Goal: Task Accomplishment & Management: Manage account settings

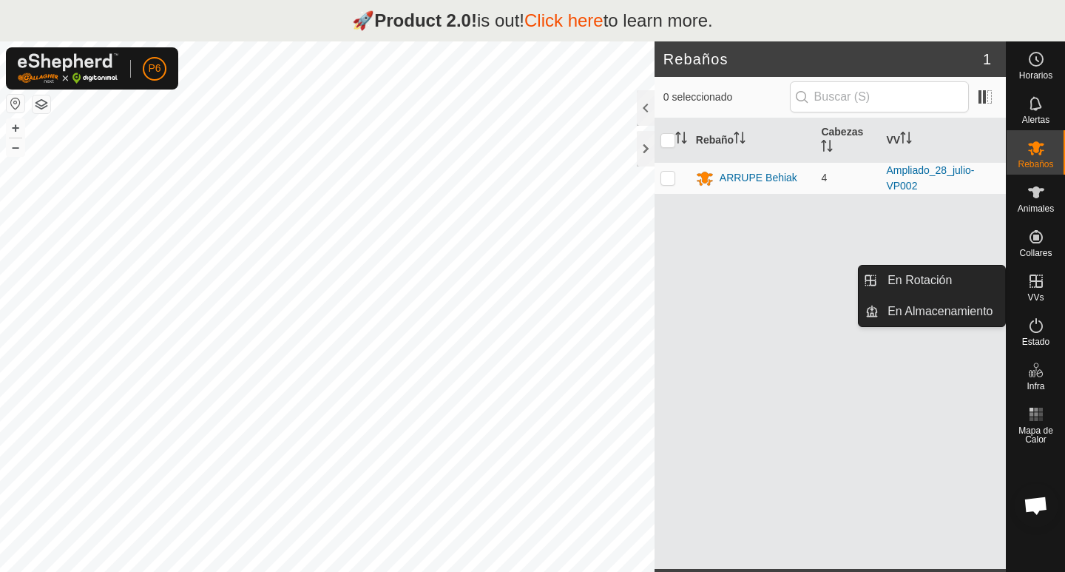
click at [1043, 288] on icon at bounding box center [1036, 281] width 18 height 18
click at [1029, 288] on icon at bounding box center [1036, 281] width 18 height 18
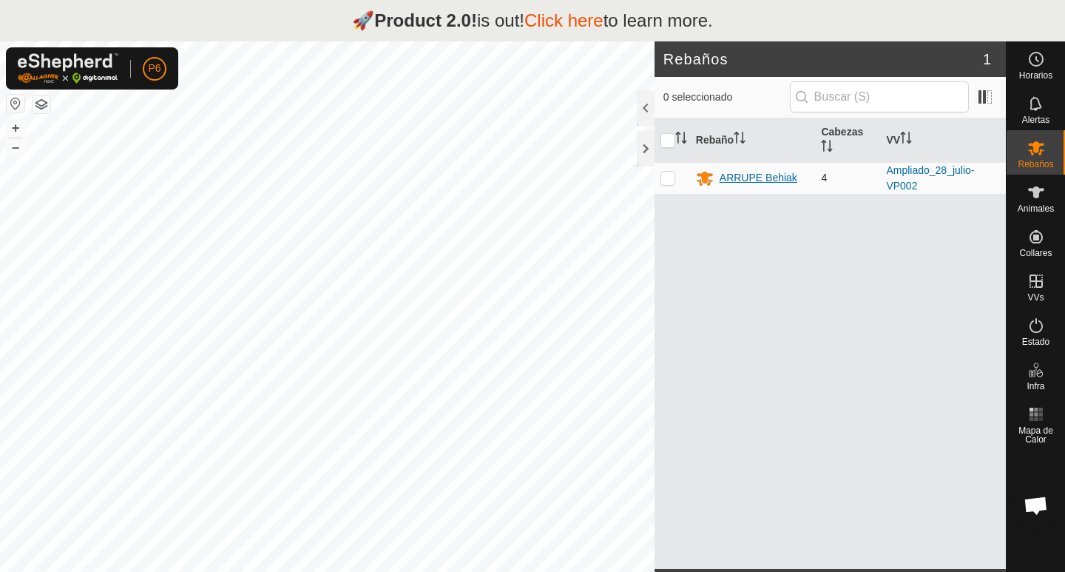
click at [743, 180] on div "ARRUPE Behiak" at bounding box center [759, 178] width 78 height 16
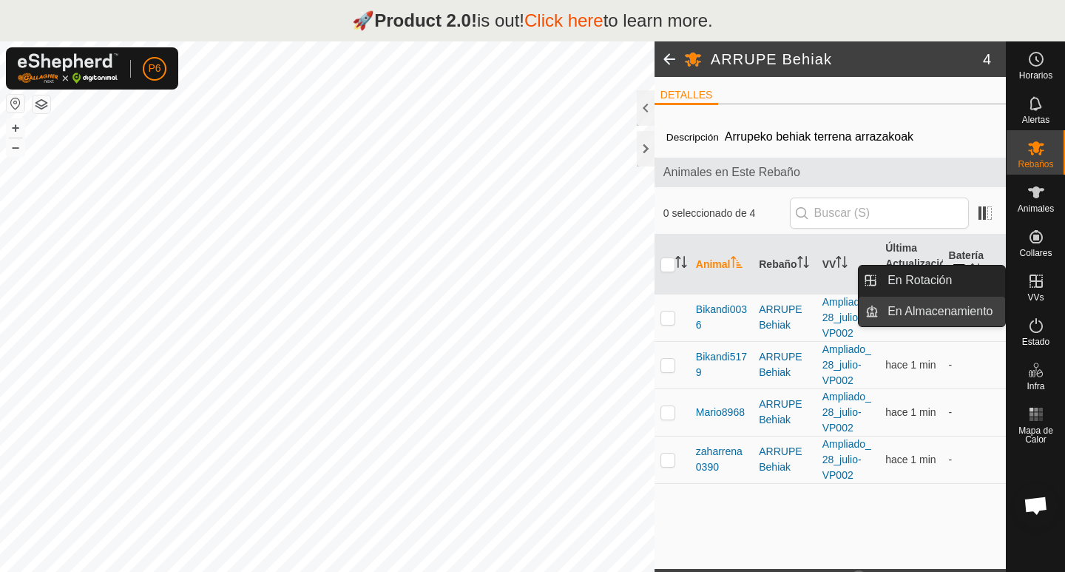
click at [947, 316] on link "En Almacenamiento" at bounding box center [941, 312] width 126 height 30
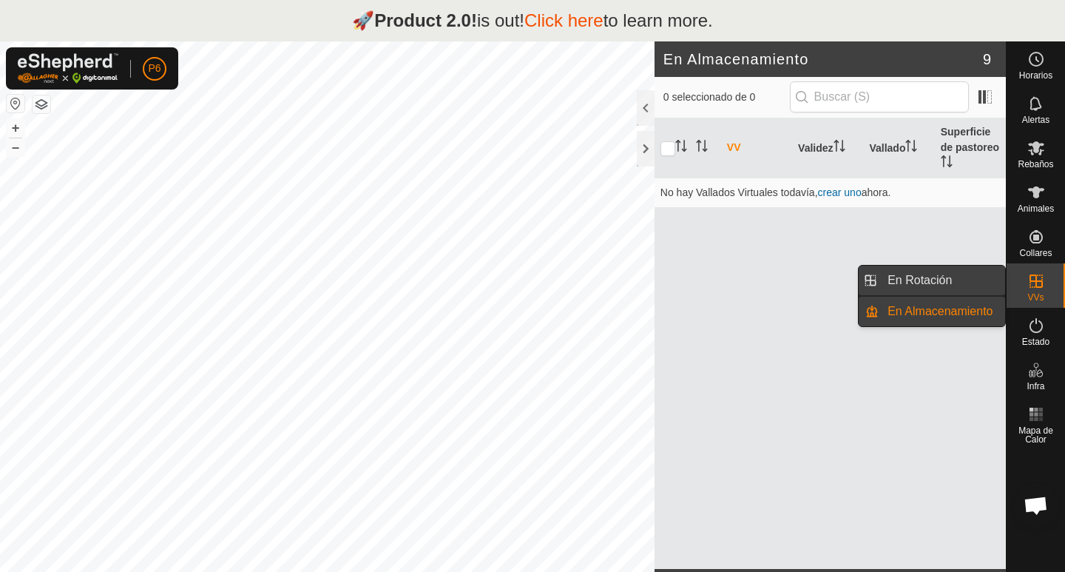
click at [953, 289] on link "En Rotación" at bounding box center [941, 280] width 126 height 30
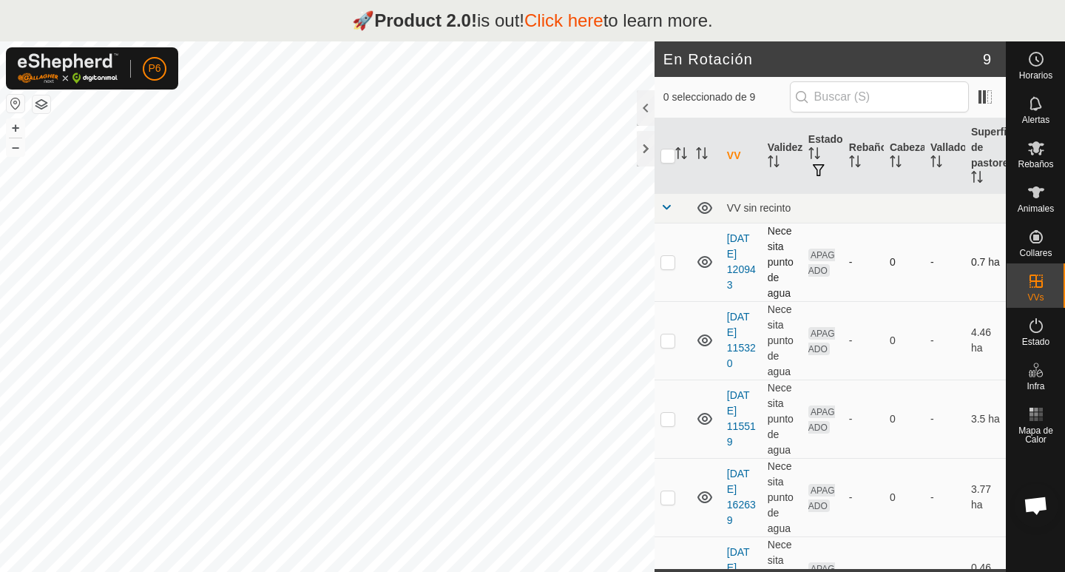
click at [669, 259] on p-checkbox at bounding box center [667, 262] width 15 height 12
click at [666, 263] on p-checkbox at bounding box center [667, 262] width 15 height 12
checkbox input "false"
click at [672, 338] on p-checkbox at bounding box center [667, 340] width 15 height 12
click at [672, 343] on p-checkbox at bounding box center [667, 340] width 15 height 12
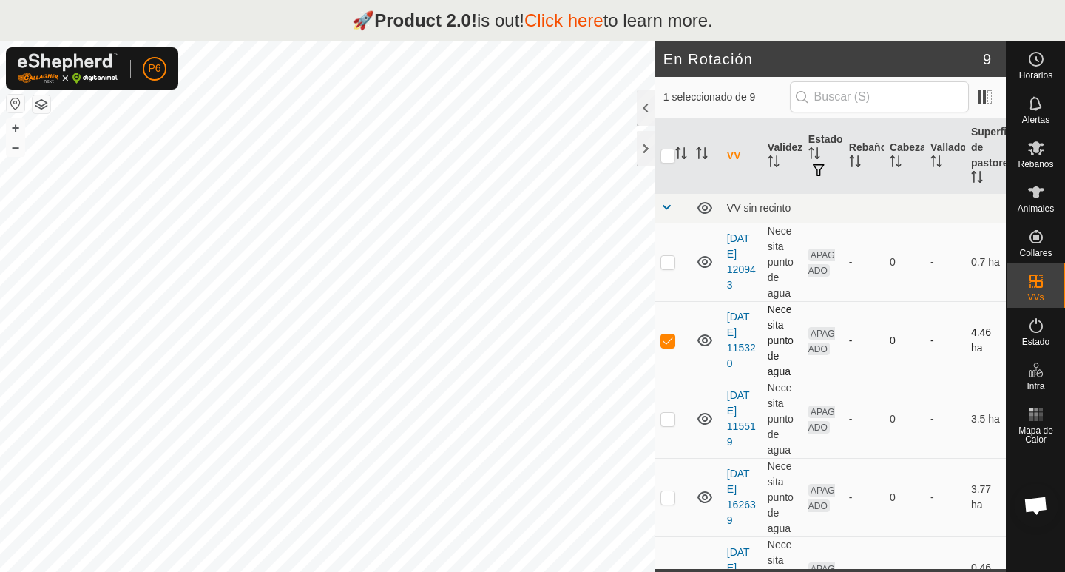
checkbox input "false"
click at [667, 419] on p-checkbox at bounding box center [667, 419] width 15 height 12
checkbox input "false"
click at [665, 494] on p-checkbox at bounding box center [667, 497] width 15 height 12
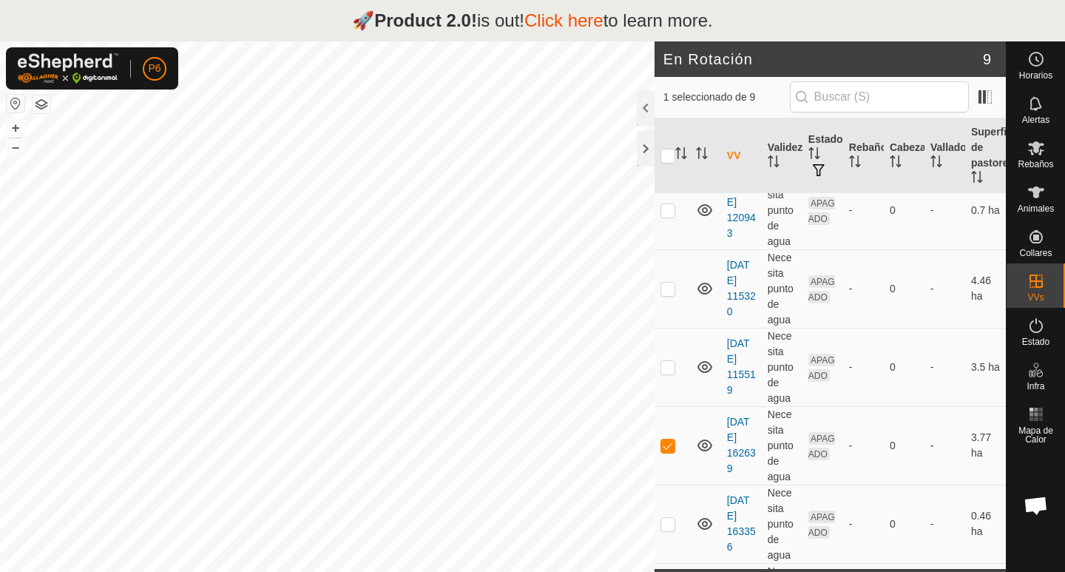
scroll to position [59, 0]
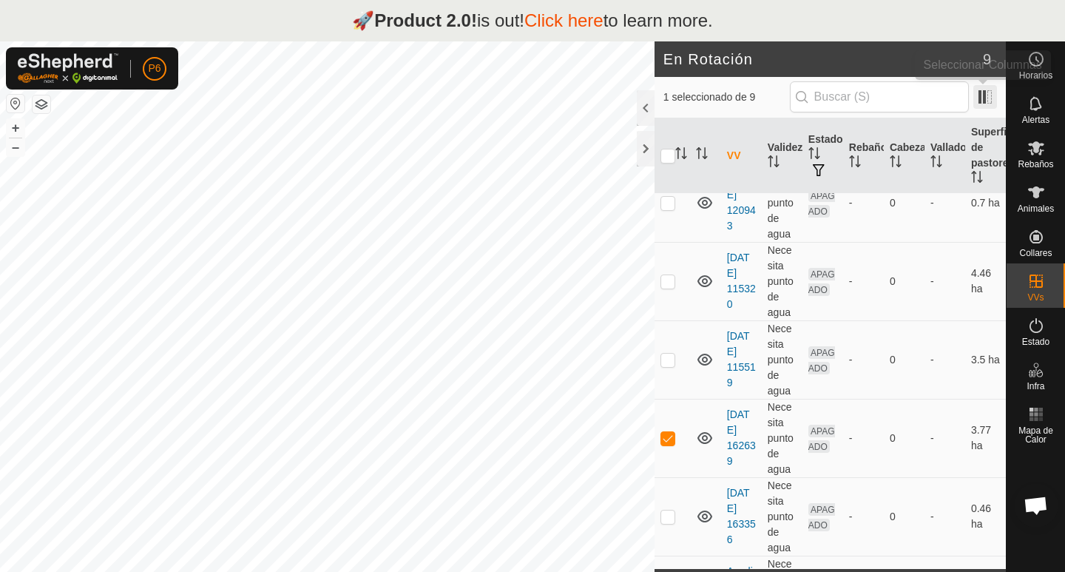
click at [992, 97] on span at bounding box center [985, 97] width 24 height 24
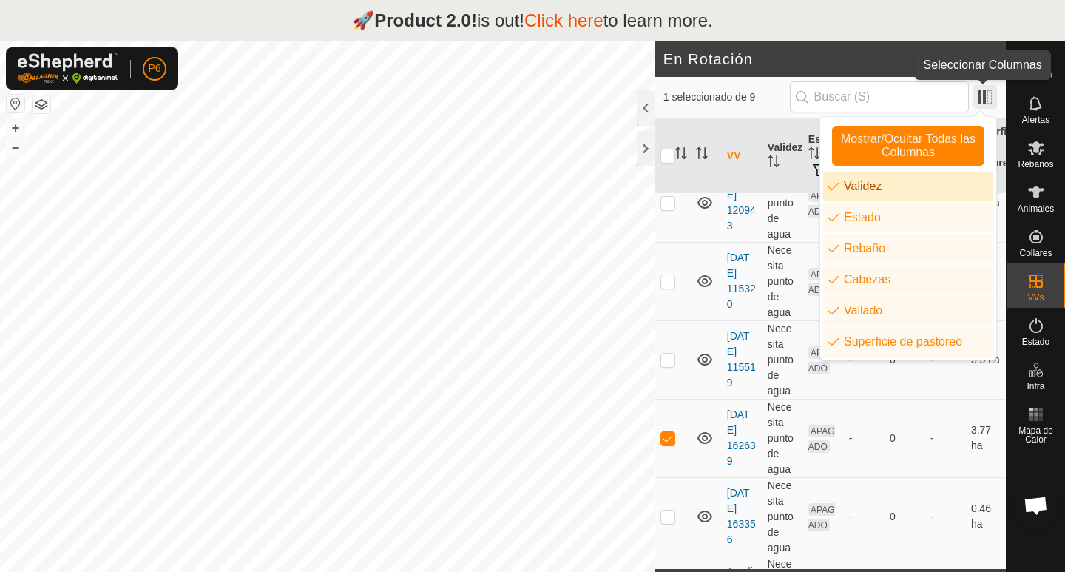
click at [984, 96] on span at bounding box center [985, 97] width 24 height 24
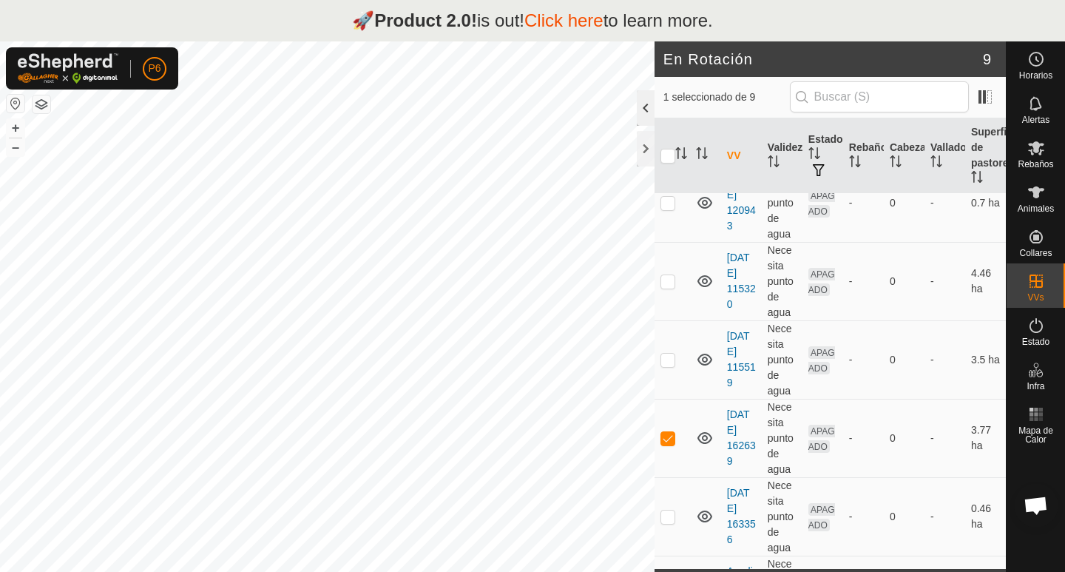
click at [643, 100] on div at bounding box center [646, 107] width 18 height 35
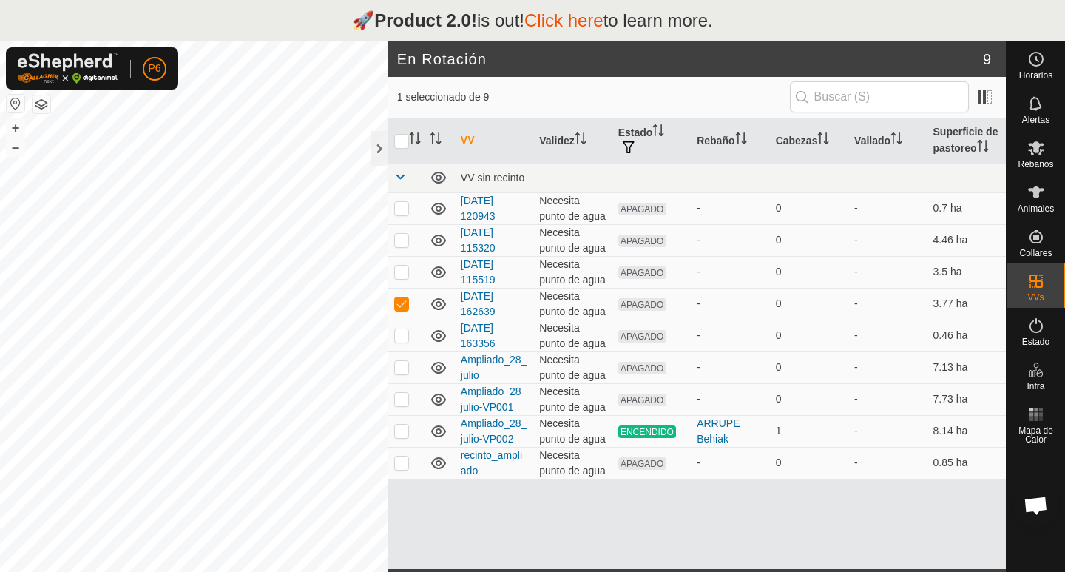
scroll to position [29, 0]
click at [376, 141] on div at bounding box center [379, 148] width 18 height 35
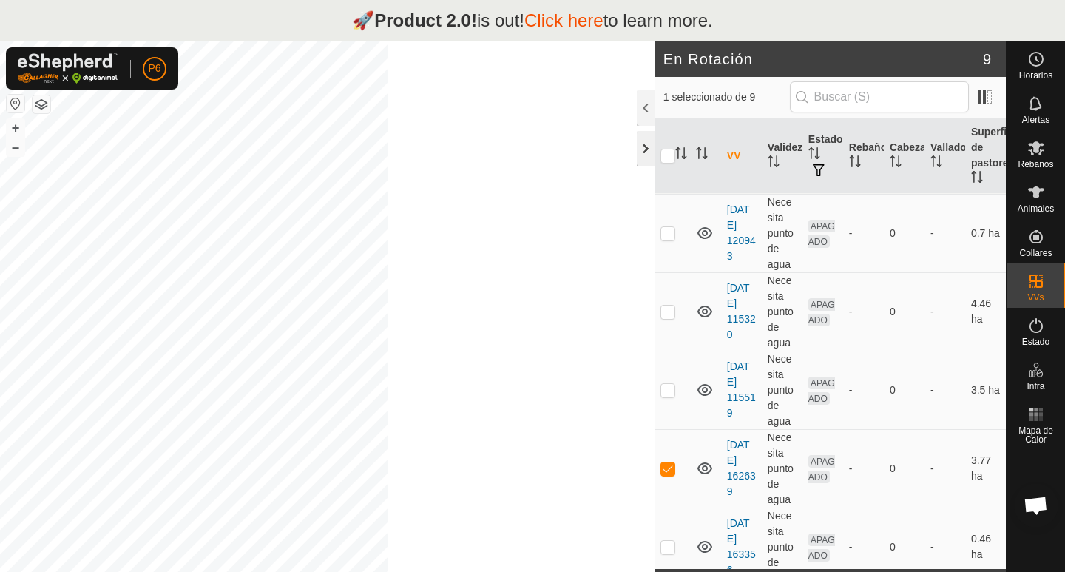
scroll to position [59, 0]
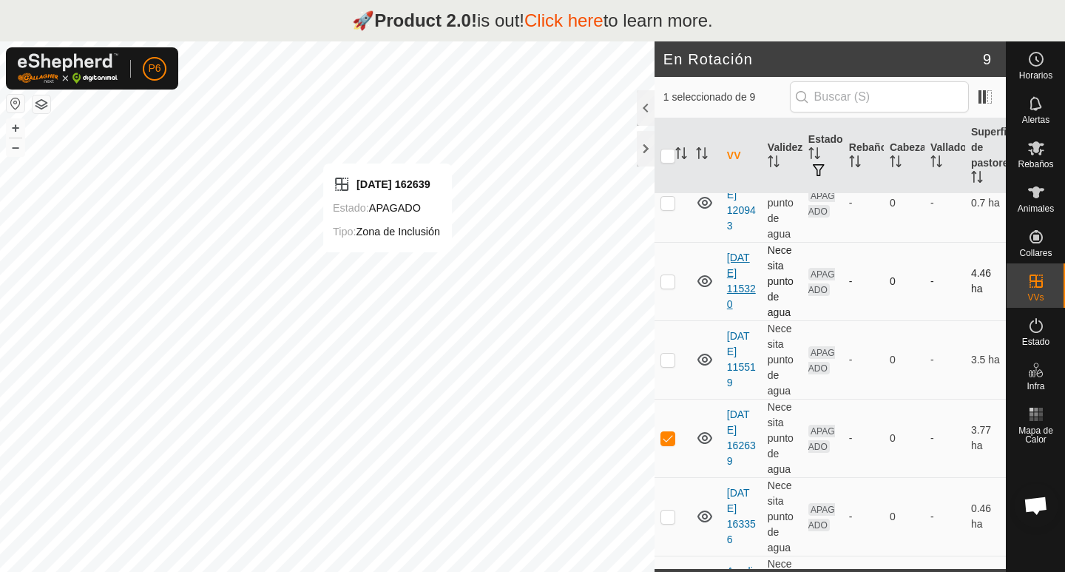
checkbox input "false"
click at [668, 287] on td at bounding box center [671, 281] width 35 height 78
checkbox input "true"
click at [666, 361] on p-checkbox at bounding box center [667, 359] width 15 height 12
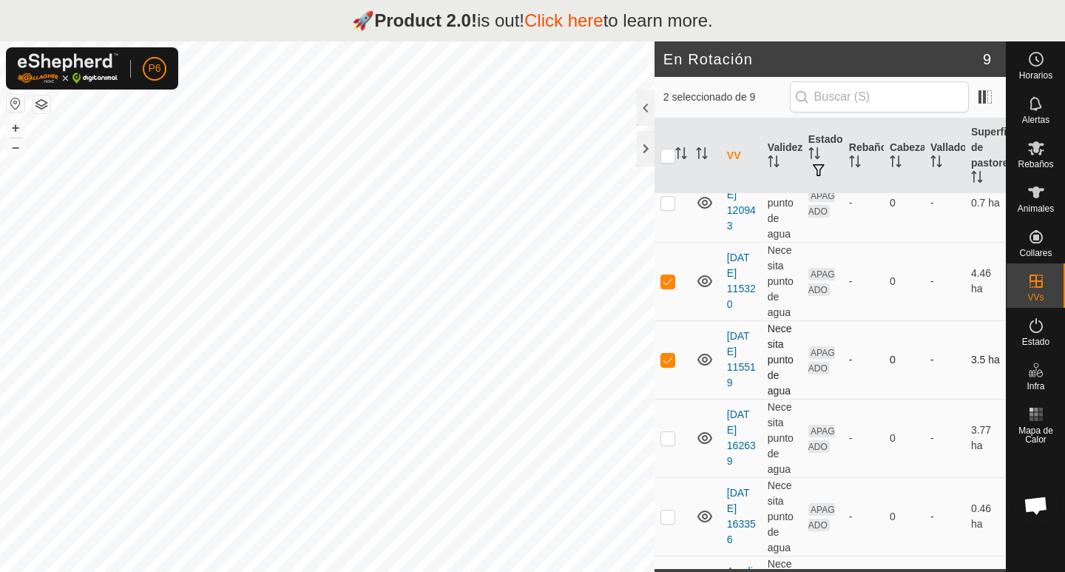
checkbox input "false"
click at [672, 282] on p-checkbox at bounding box center [667, 281] width 15 height 12
checkbox input "false"
click at [670, 436] on p-checkbox at bounding box center [667, 438] width 15 height 12
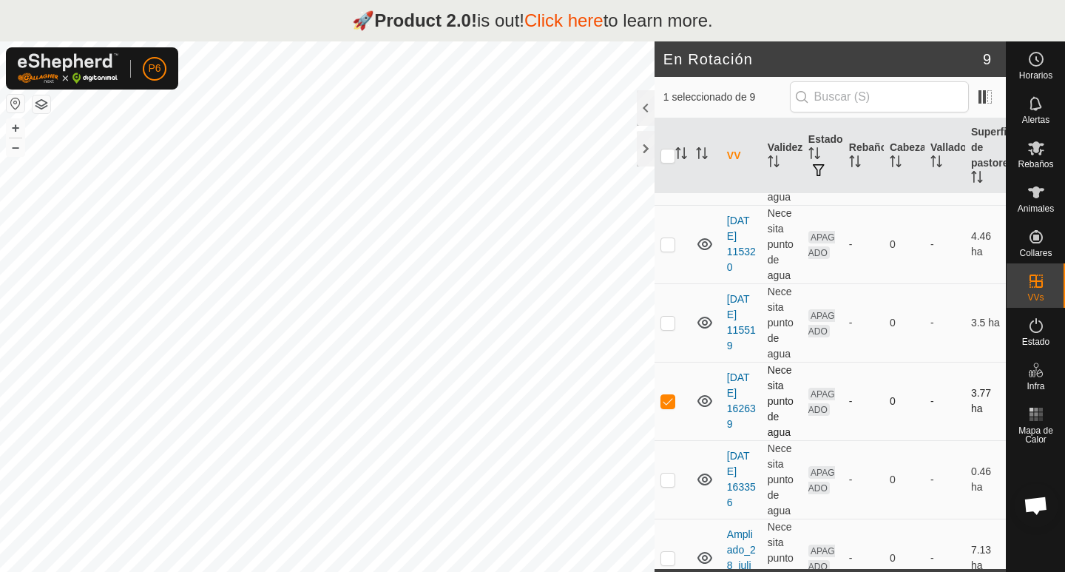
scroll to position [95, 0]
click at [981, 98] on span at bounding box center [985, 97] width 24 height 24
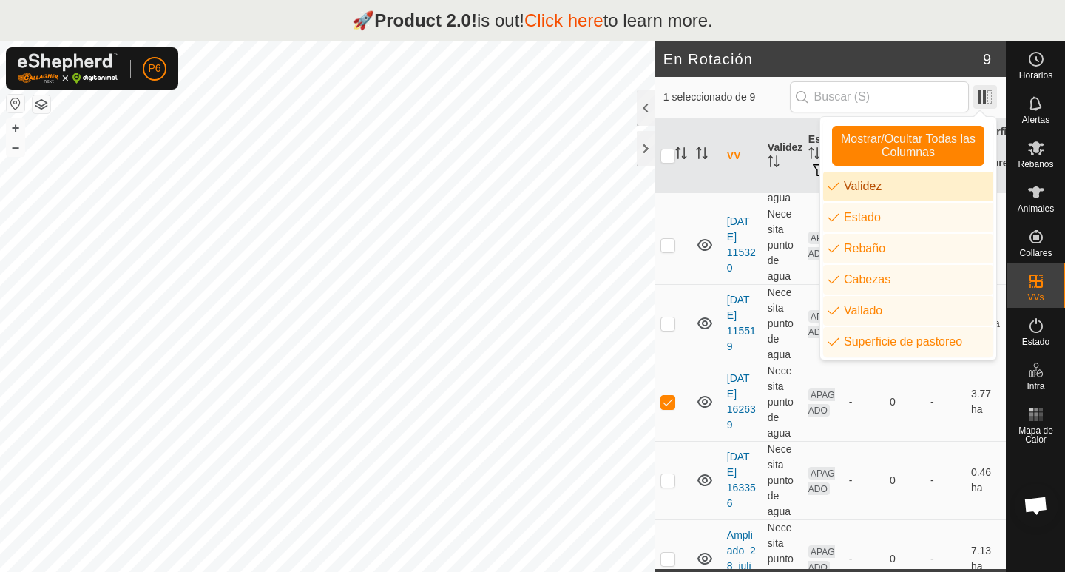
click at [981, 98] on span at bounding box center [985, 97] width 24 height 24
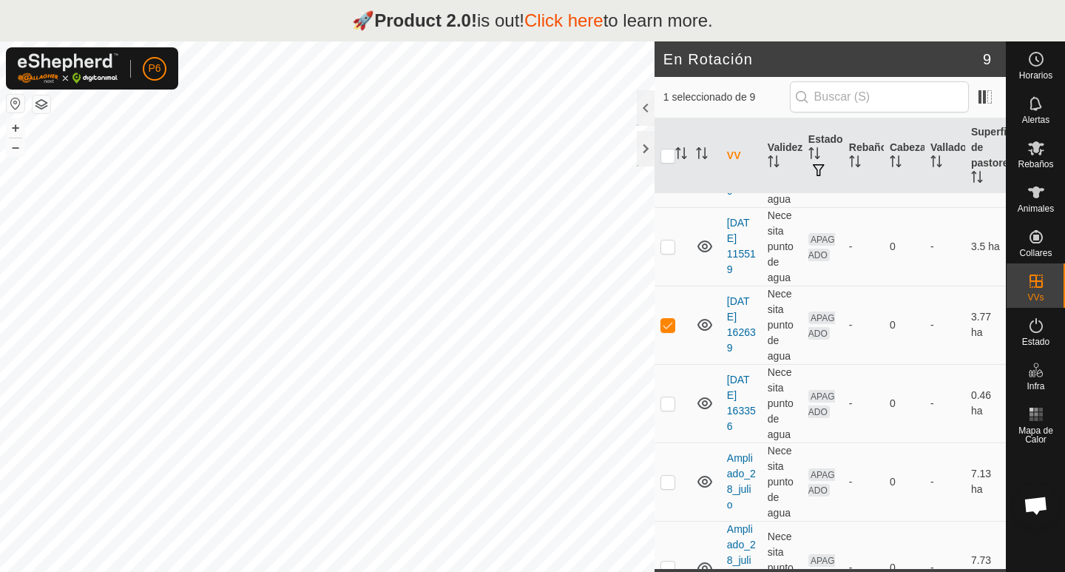
scroll to position [169, 0]
click at [671, 334] on td at bounding box center [671, 327] width 35 height 78
checkbox input "true"
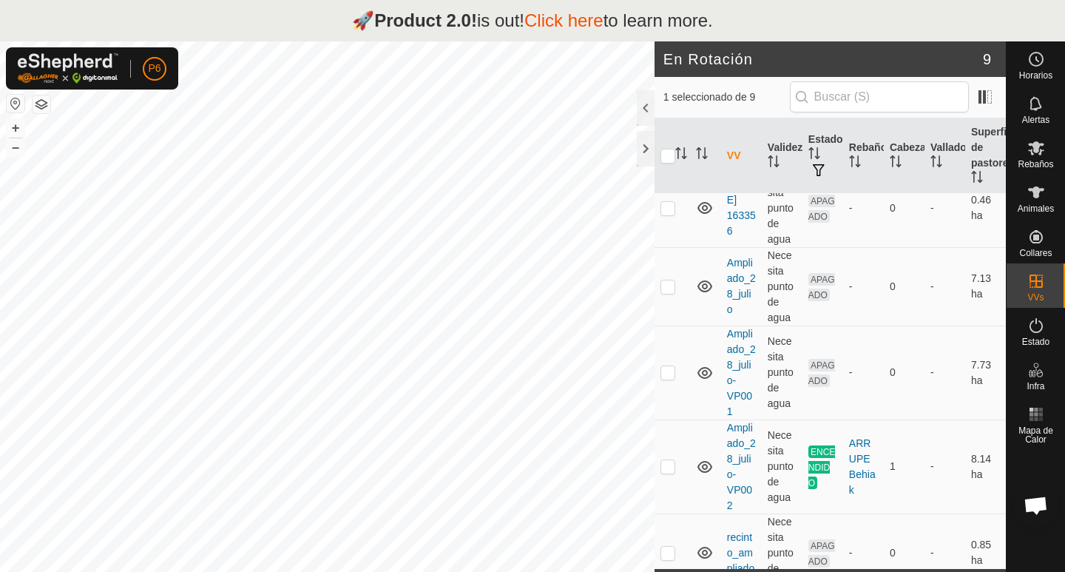
scroll to position [391, 0]
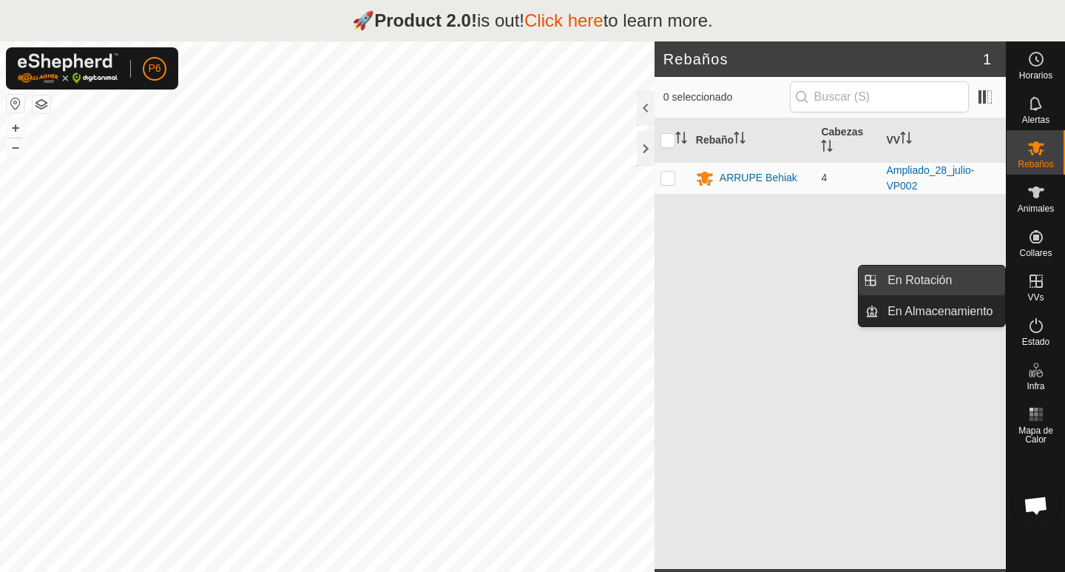
click at [947, 283] on link "En Rotación" at bounding box center [941, 280] width 126 height 30
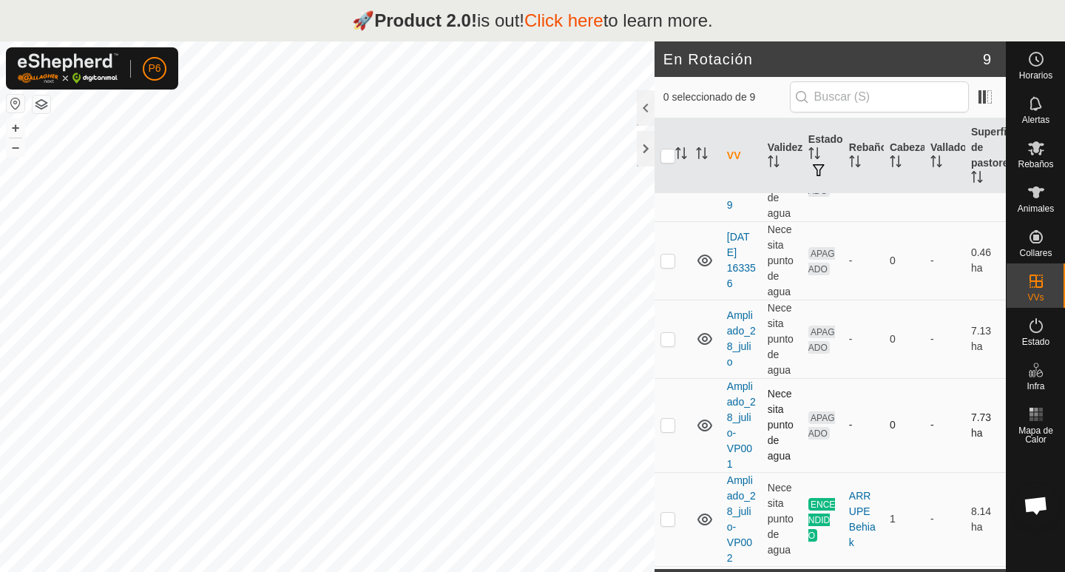
scroll to position [243, 0]
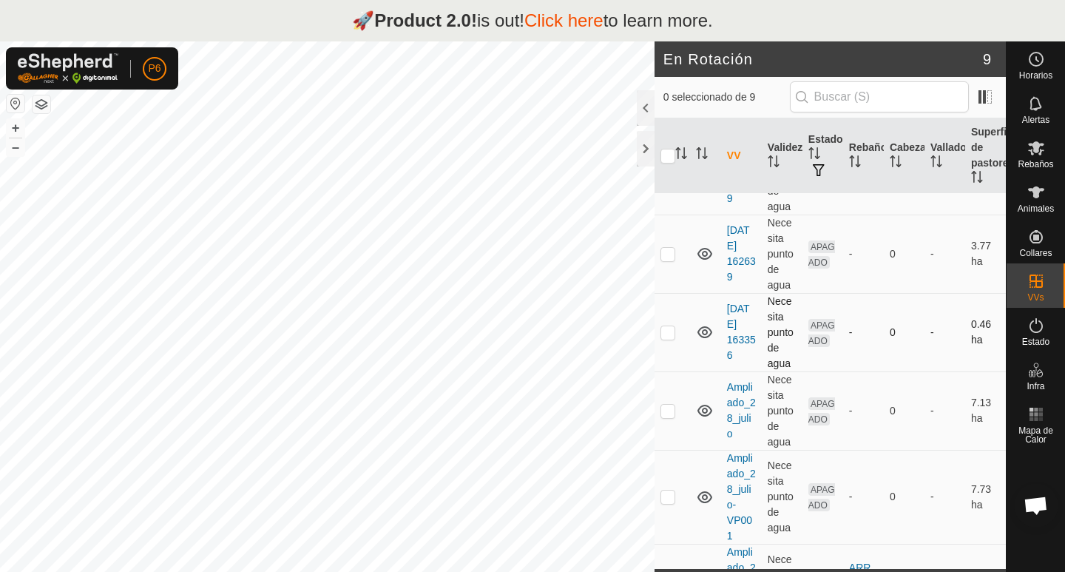
click at [673, 339] on td at bounding box center [671, 332] width 35 height 78
checkbox input "true"
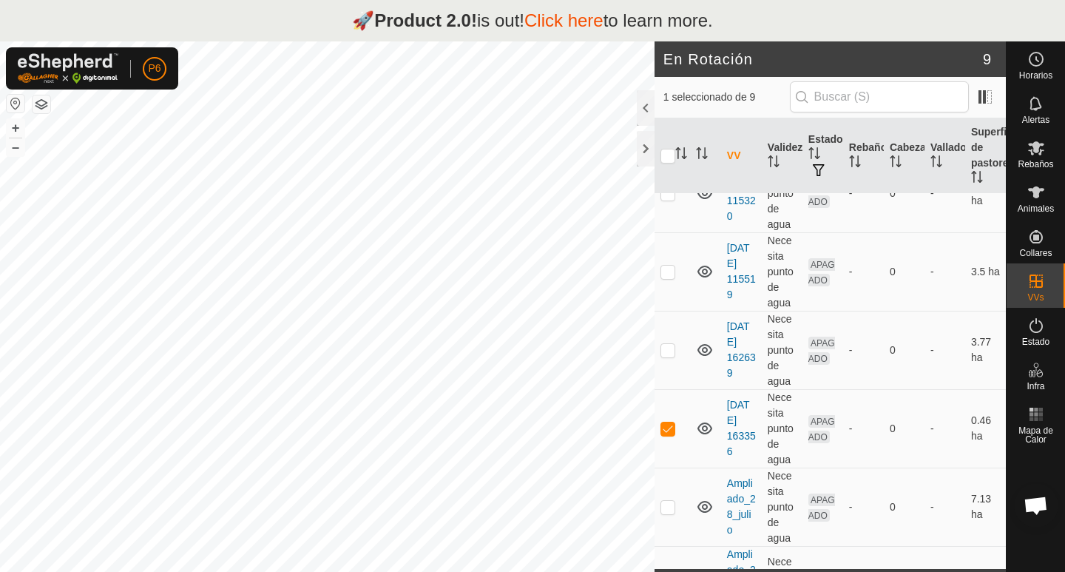
scroll to position [148, 0]
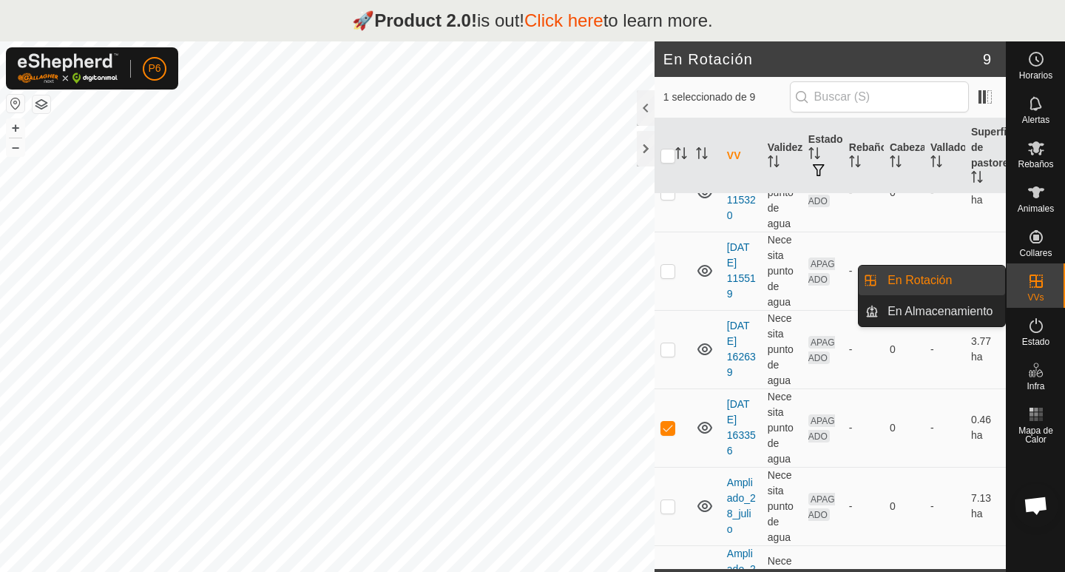
click at [956, 312] on link "En Almacenamiento" at bounding box center [941, 312] width 126 height 30
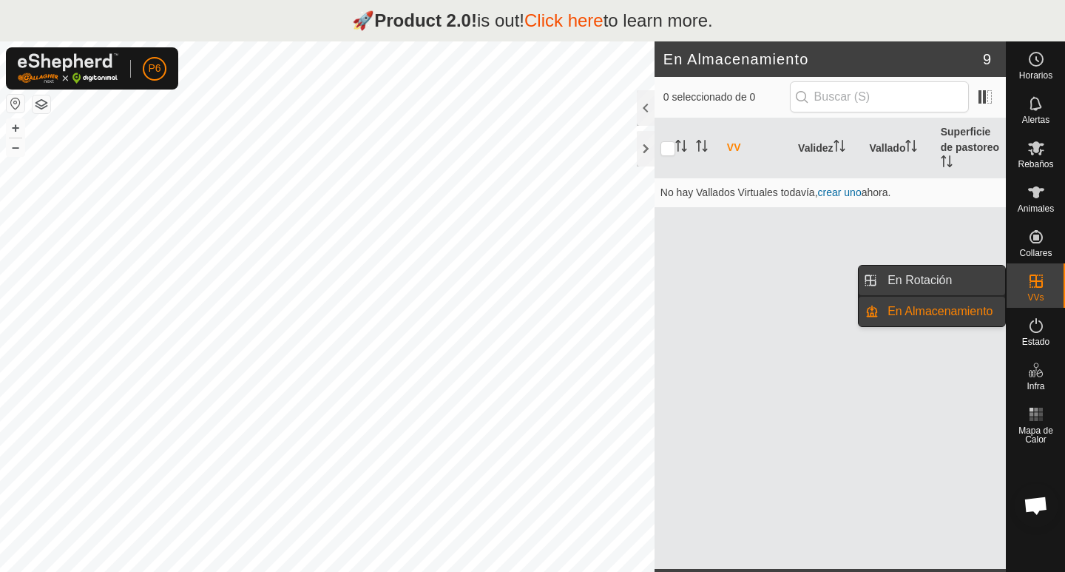
click at [955, 281] on link "En Rotación" at bounding box center [941, 280] width 126 height 30
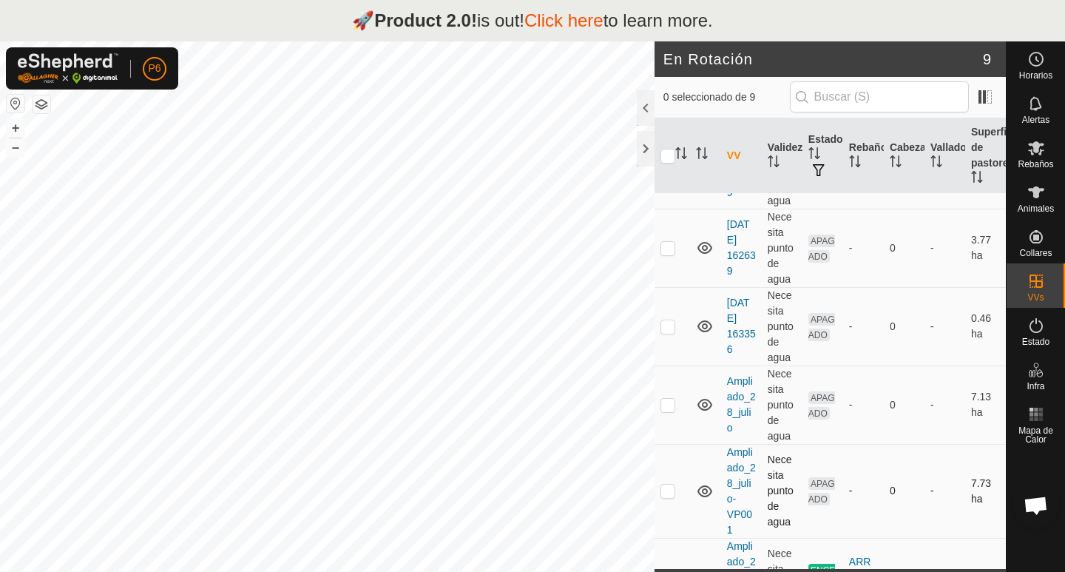
scroll to position [243, 0]
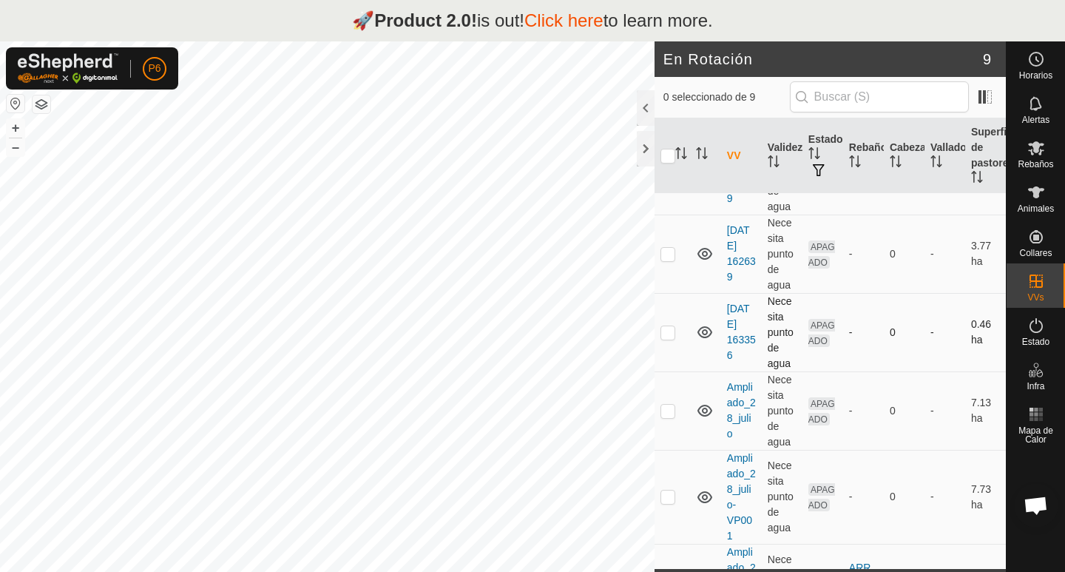
click at [669, 335] on p-checkbox at bounding box center [667, 332] width 15 height 12
checkbox input "true"
click at [671, 254] on p-checkbox at bounding box center [667, 254] width 15 height 12
checkbox input "true"
click at [666, 335] on p-checkbox at bounding box center [667, 332] width 15 height 12
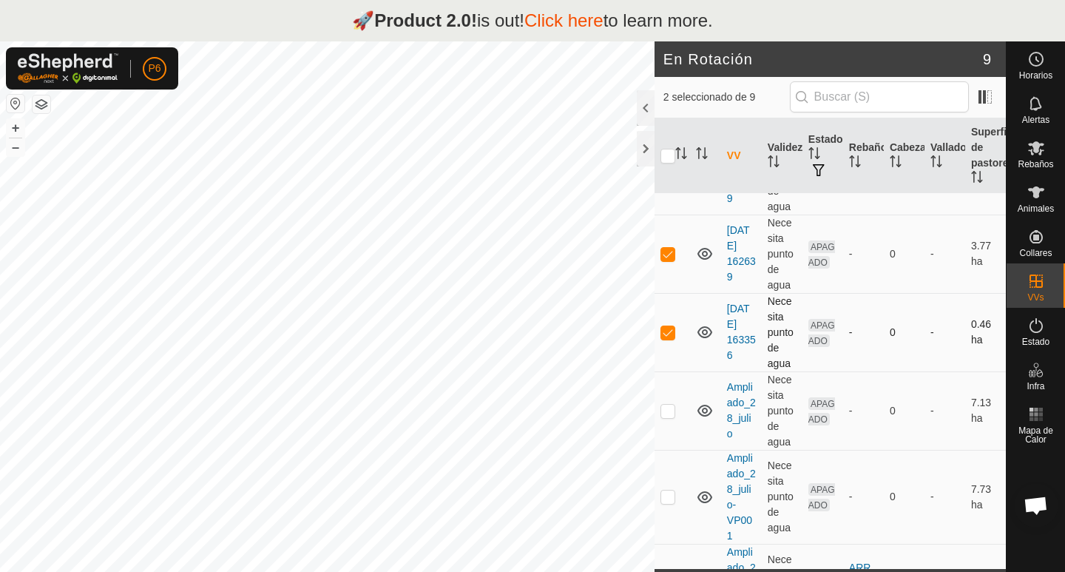
checkbox input "false"
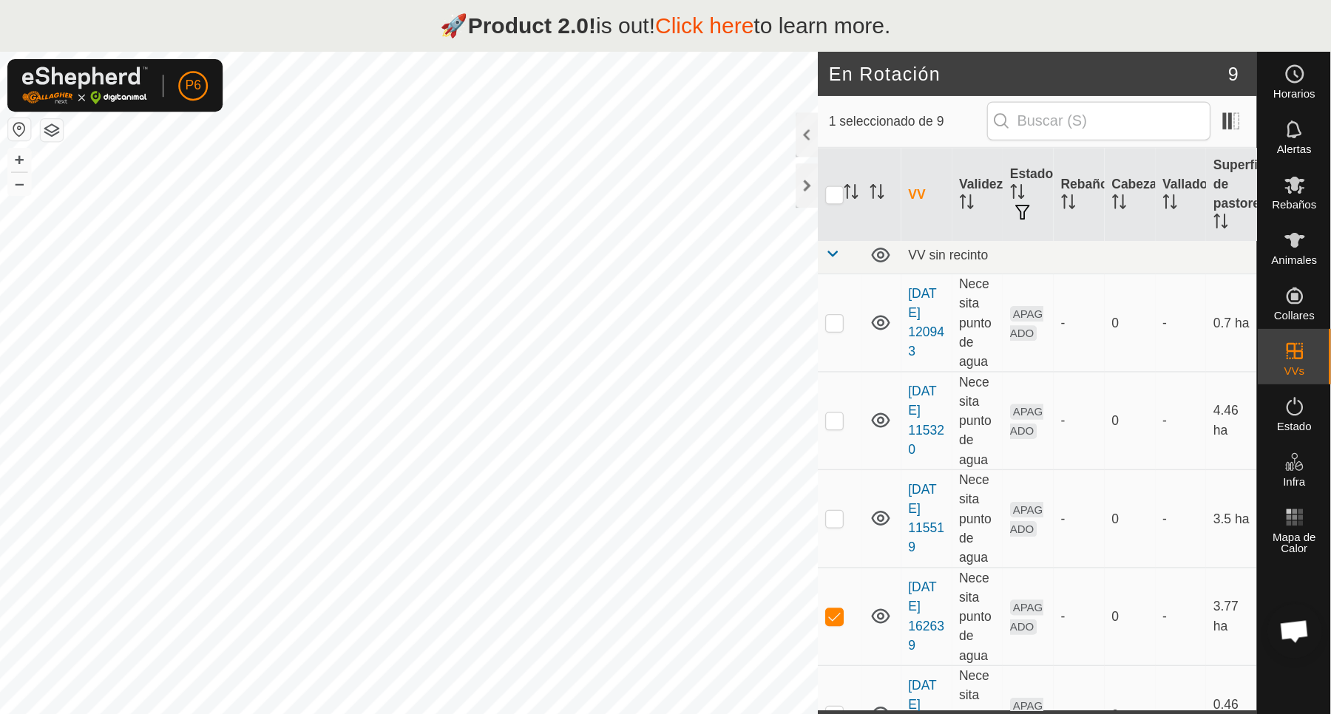
scroll to position [0, 0]
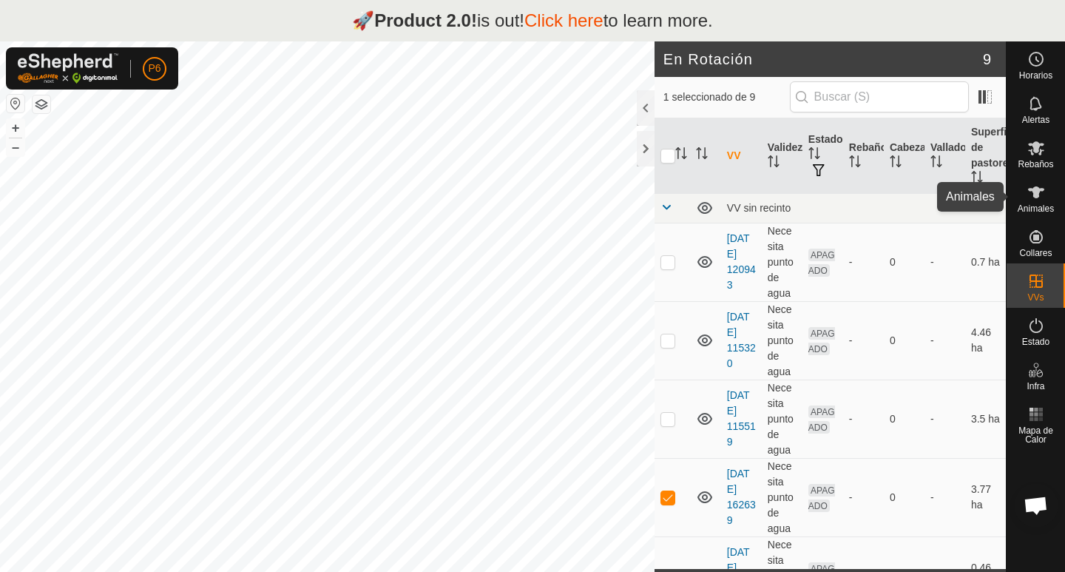
click at [1037, 203] on es-animals-svg-icon at bounding box center [1036, 192] width 27 height 24
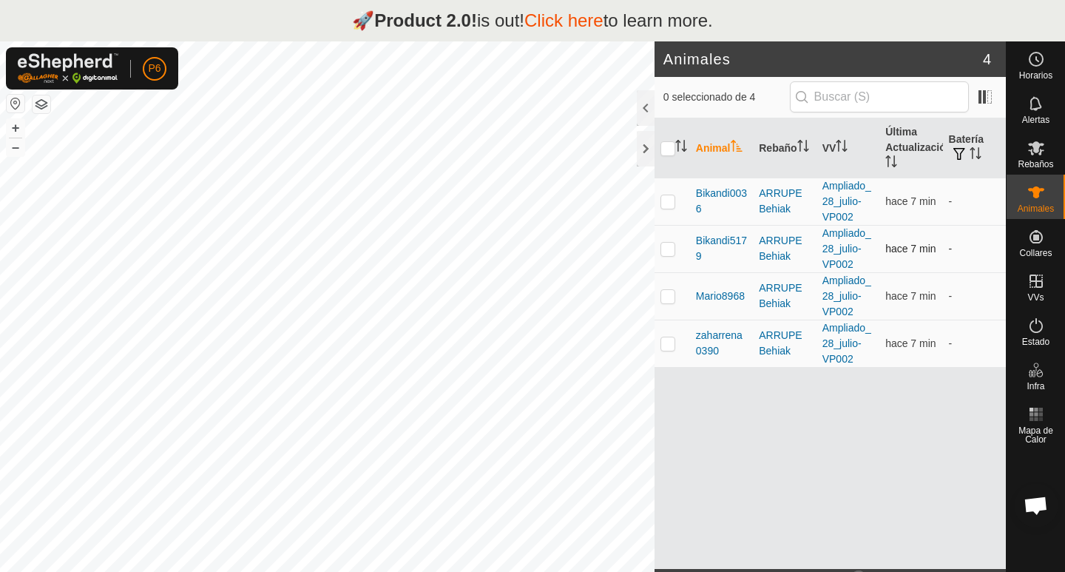
click at [670, 246] on p-checkbox at bounding box center [667, 249] width 15 height 12
click at [666, 248] on p-checkbox at bounding box center [667, 249] width 15 height 12
checkbox input "false"
click at [989, 95] on span at bounding box center [985, 97] width 24 height 24
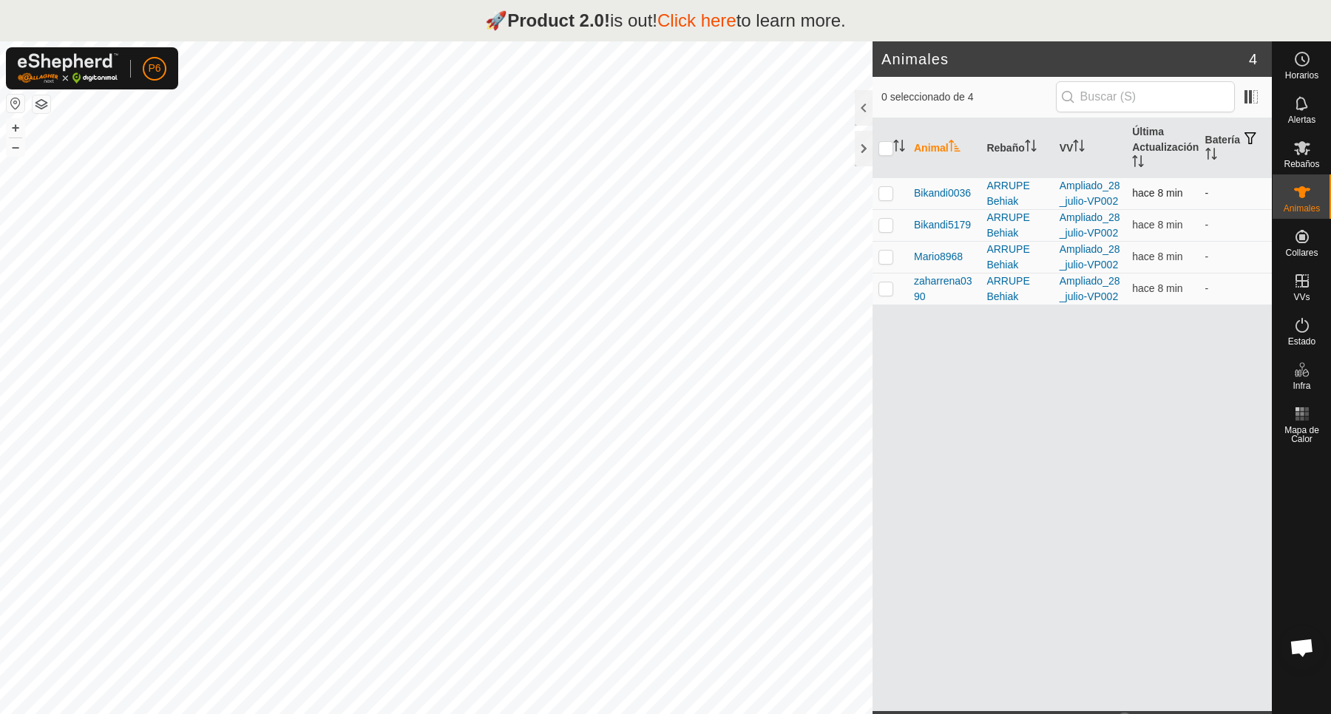
click at [881, 196] on p-checkbox at bounding box center [885, 193] width 15 height 12
click at [886, 190] on p-checkbox at bounding box center [885, 193] width 15 height 12
checkbox input "false"
click at [700, 11] on link "Click here" at bounding box center [696, 20] width 79 height 20
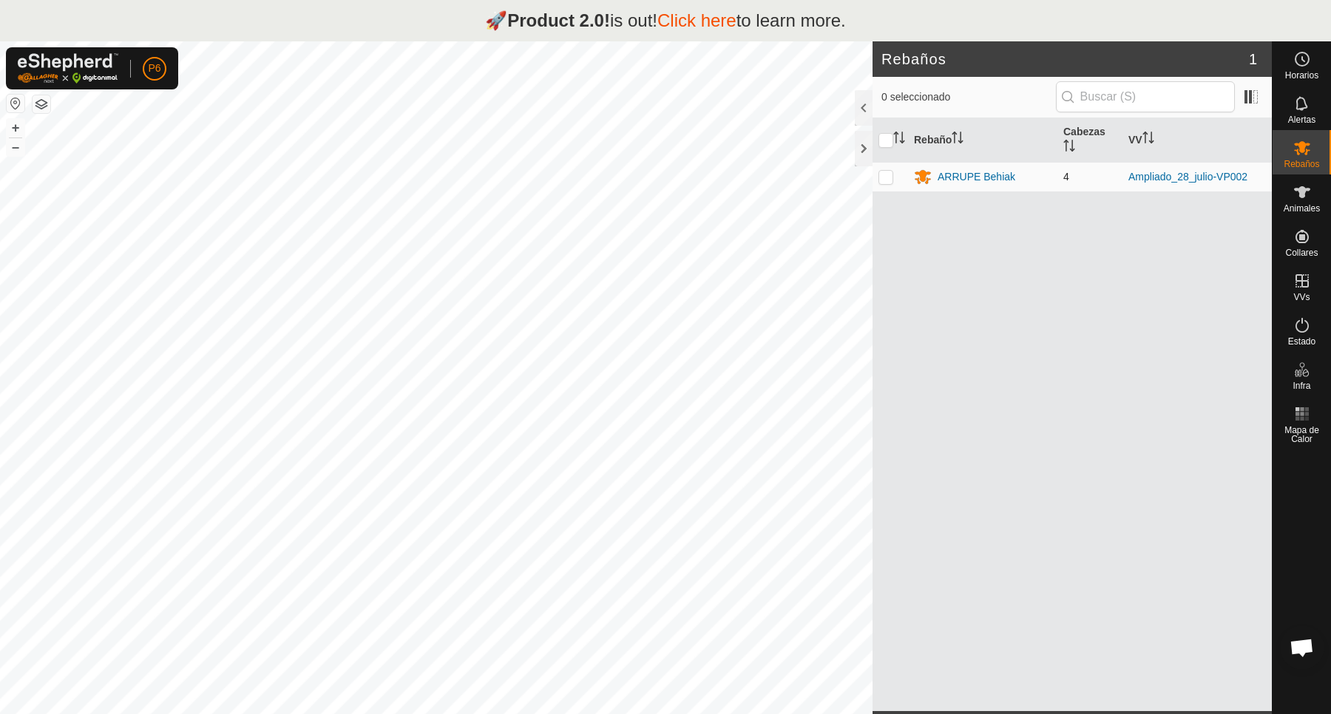
click at [882, 174] on p-checkbox at bounding box center [885, 177] width 15 height 12
checkbox input "true"
click at [882, 174] on p-checkbox at bounding box center [885, 177] width 15 height 12
checkbox input "false"
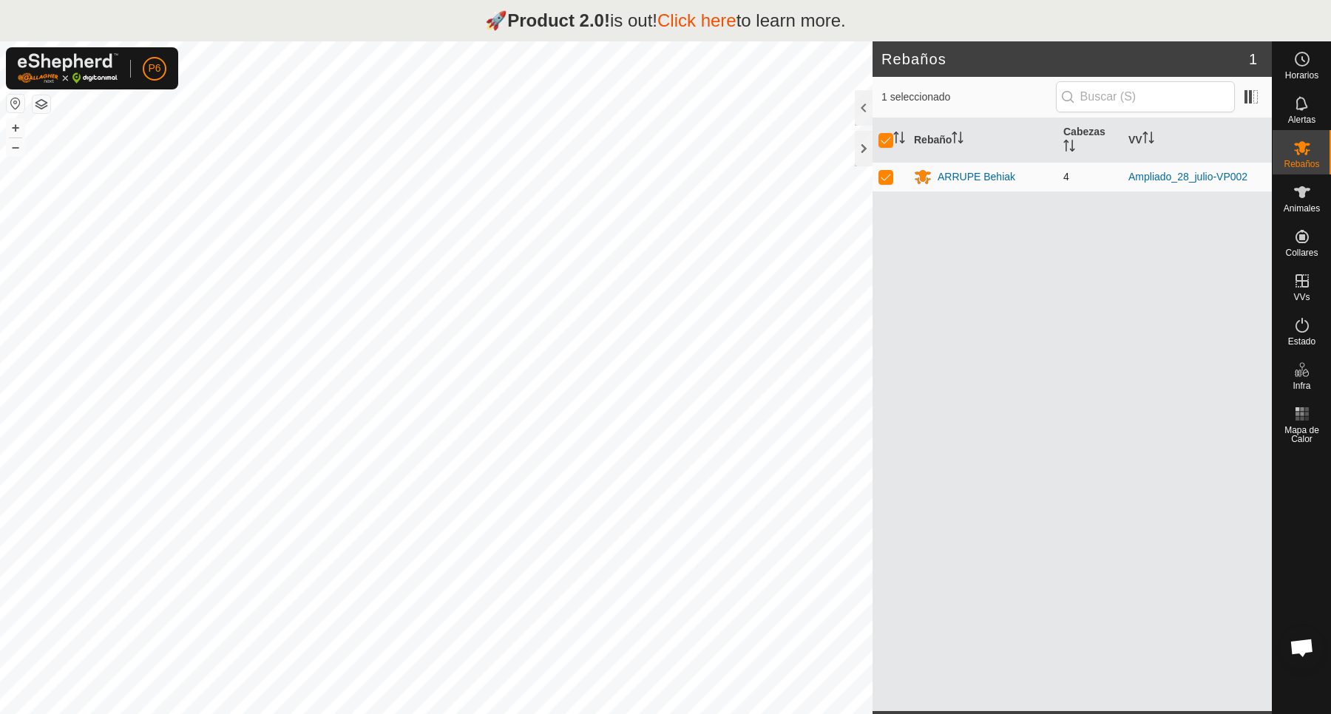
checkbox input "false"
click at [1304, 204] on span "Animales" at bounding box center [1302, 208] width 36 height 9
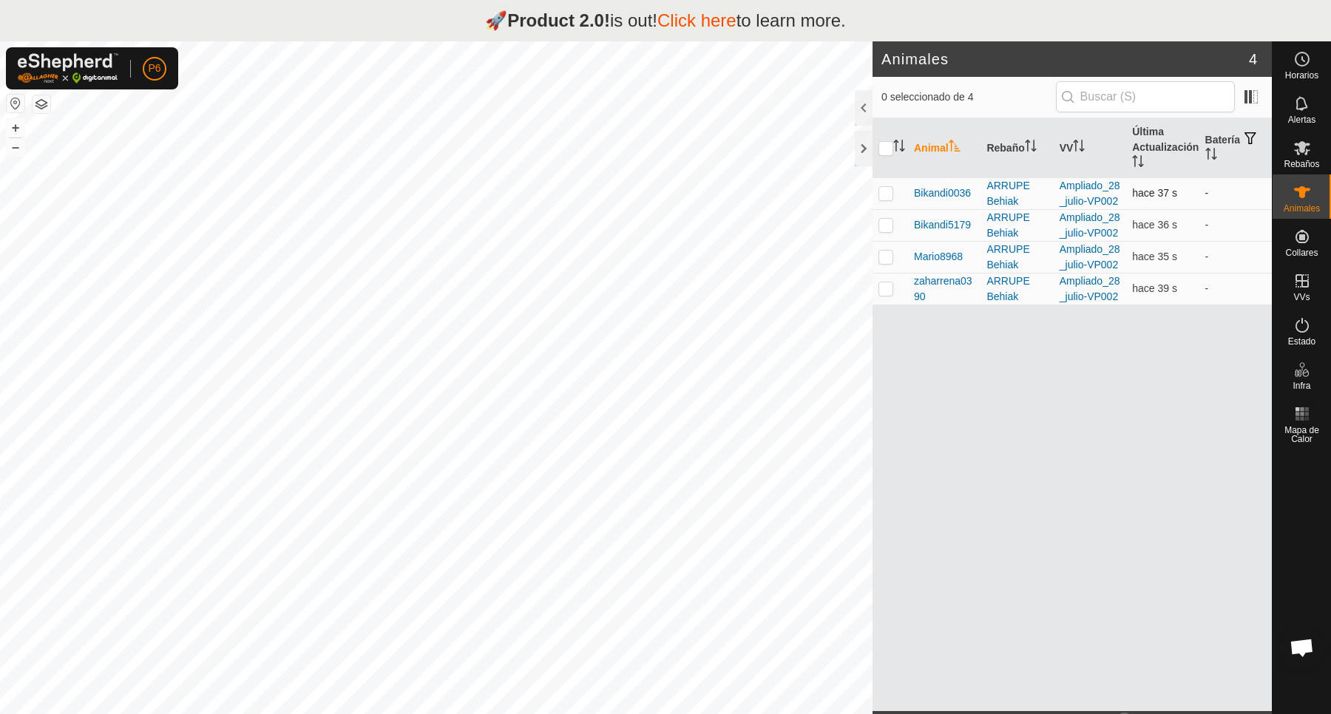
click at [881, 200] on td at bounding box center [890, 193] width 35 height 32
checkbox input "true"
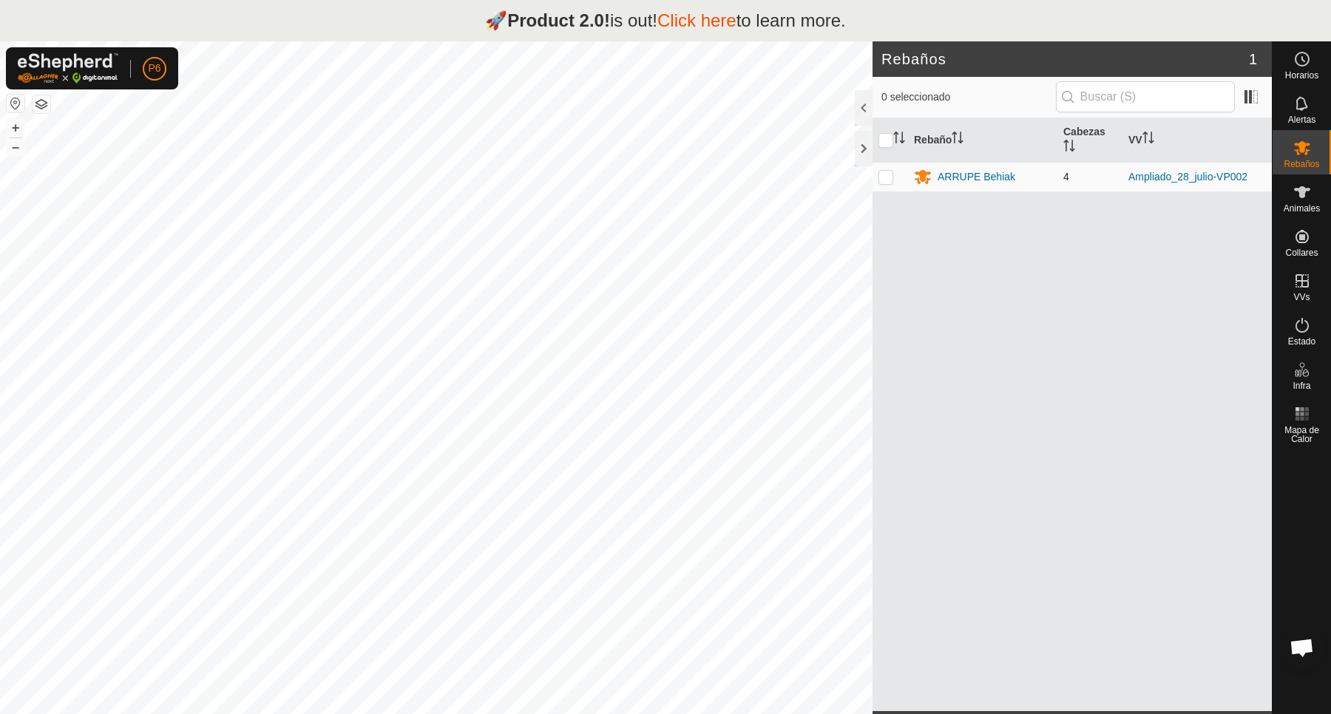
click at [969, 166] on td "ARRUPE Behiak" at bounding box center [982, 177] width 149 height 30
click at [955, 177] on div "ARRUPE Behiak" at bounding box center [977, 177] width 78 height 16
click at [1301, 333] on icon at bounding box center [1302, 325] width 18 height 18
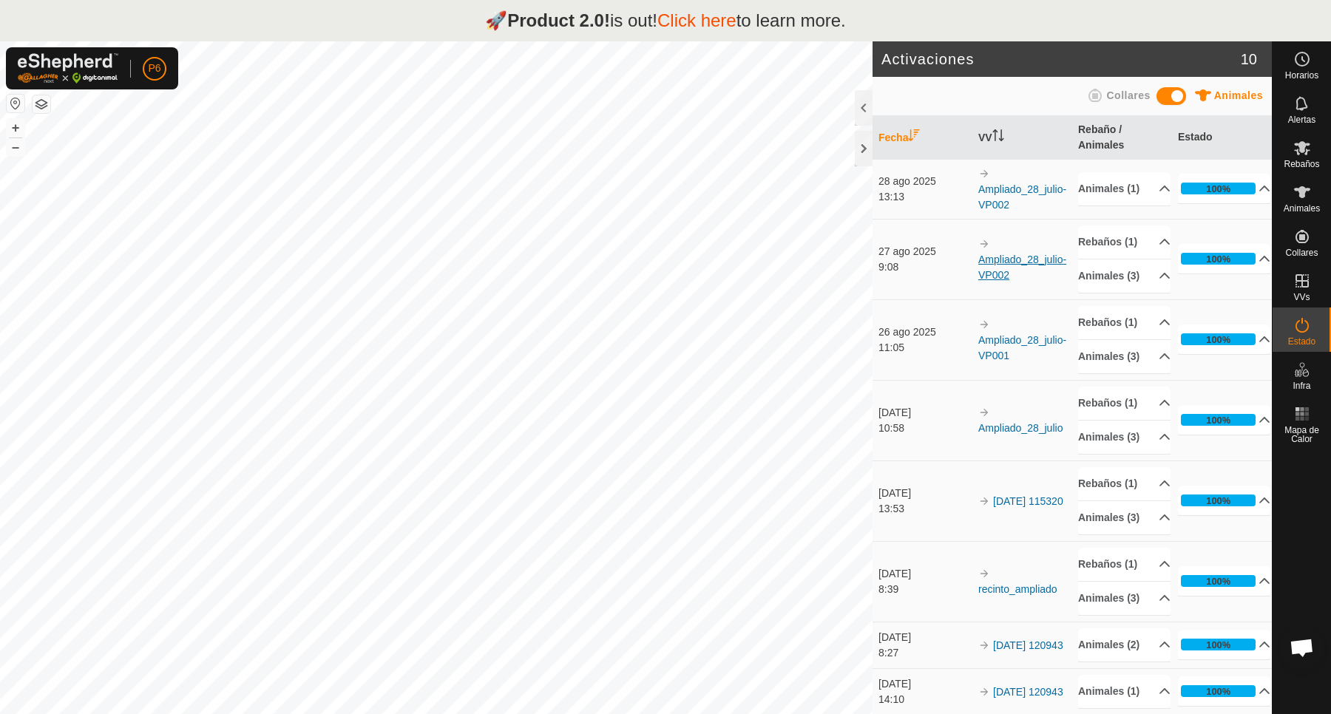
click at [1009, 272] on link "Ampliado_28_julio-VP002" at bounding box center [1022, 267] width 88 height 27
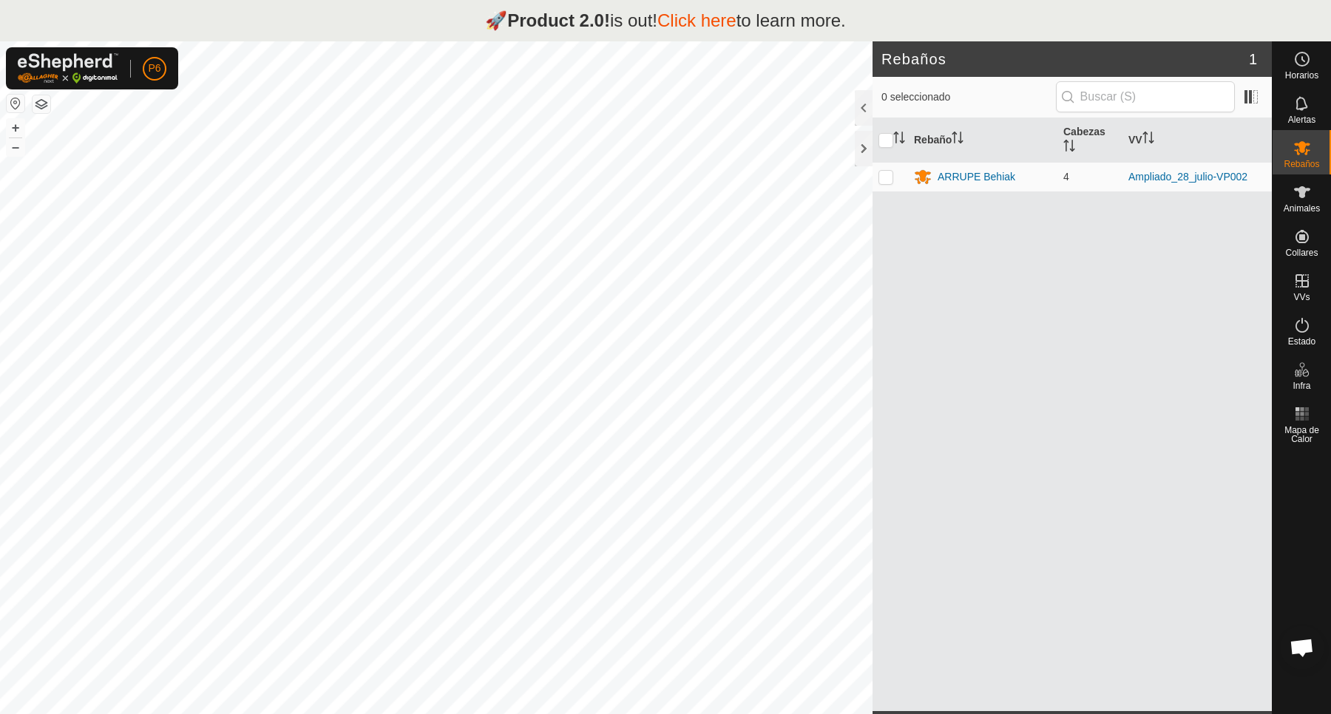
click at [41, 104] on button "button" at bounding box center [42, 104] width 18 height 18
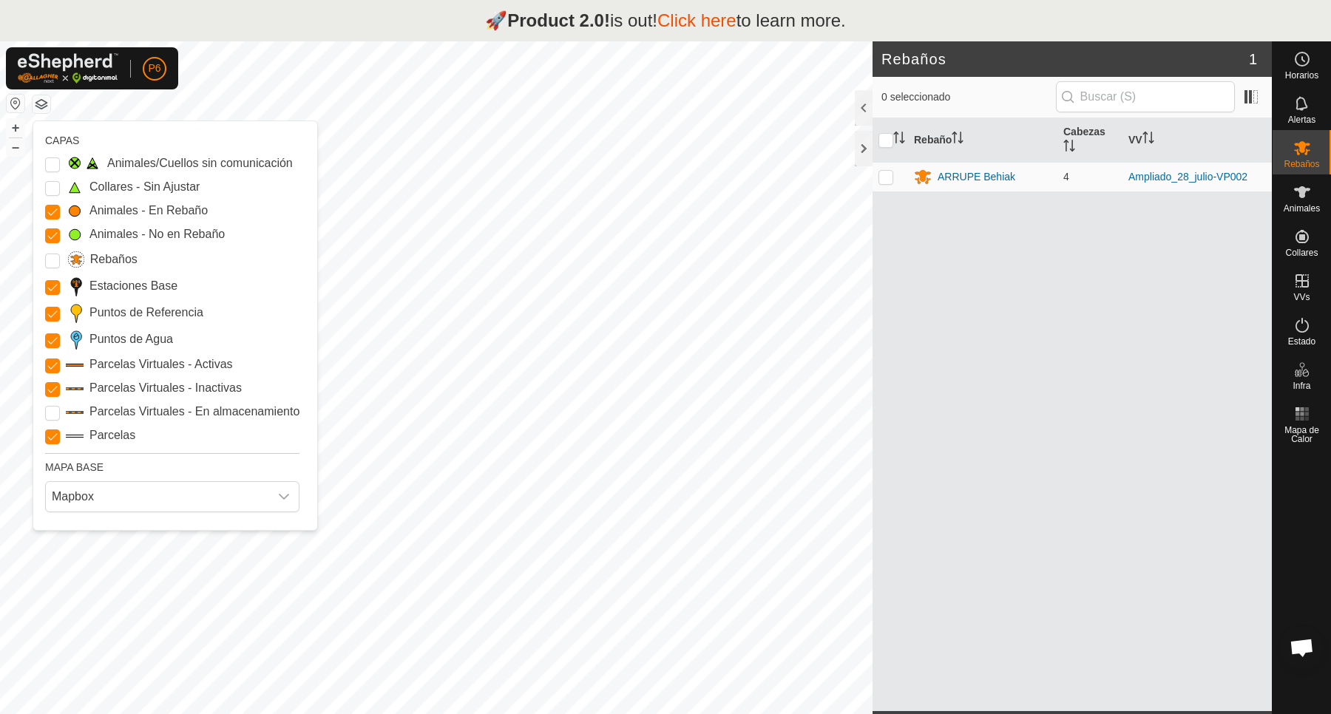
click at [18, 104] on button "button" at bounding box center [16, 104] width 18 height 18
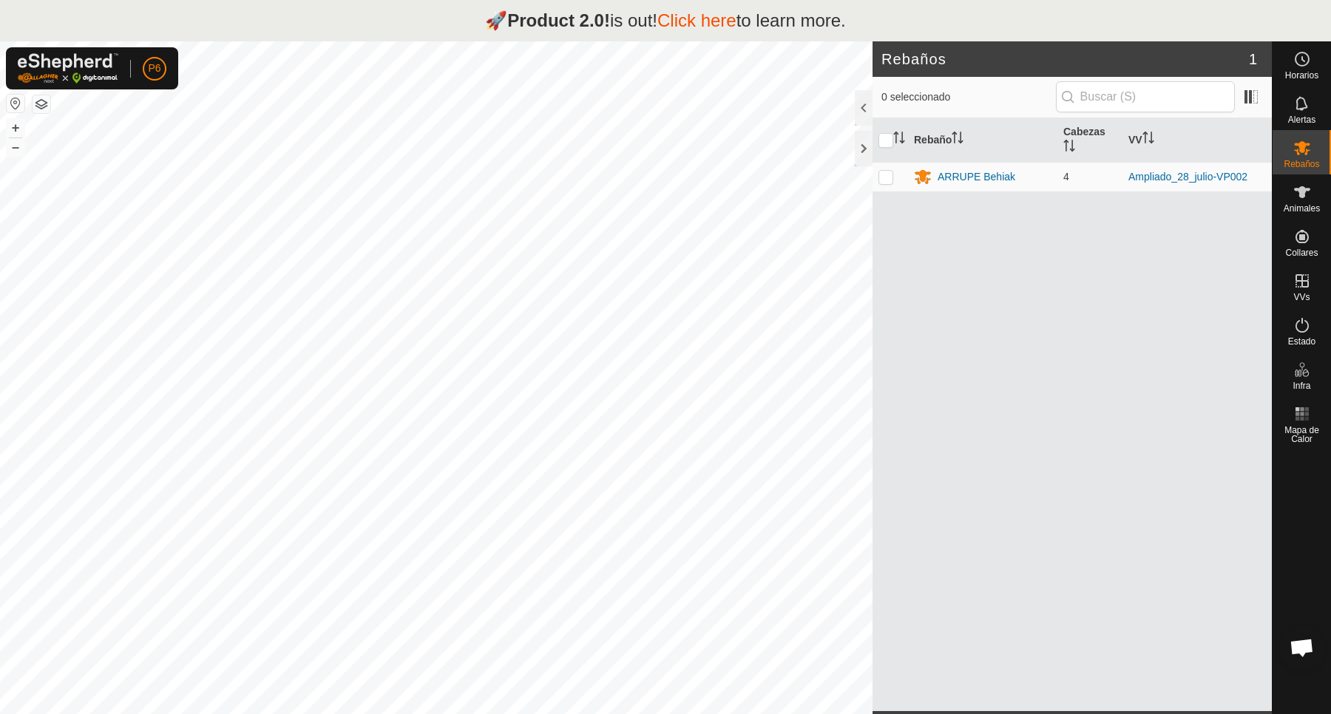
click at [34, 104] on button "button" at bounding box center [42, 104] width 18 height 18
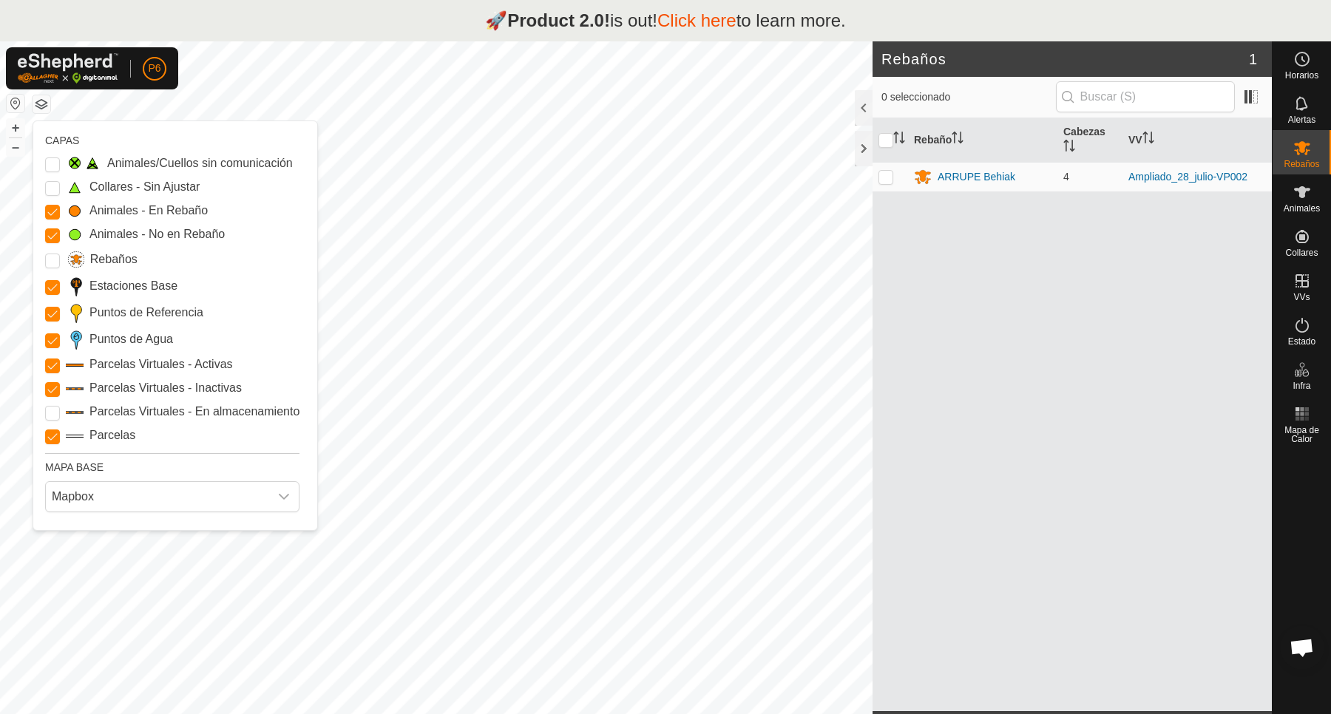
click at [34, 104] on button "button" at bounding box center [42, 104] width 18 height 18
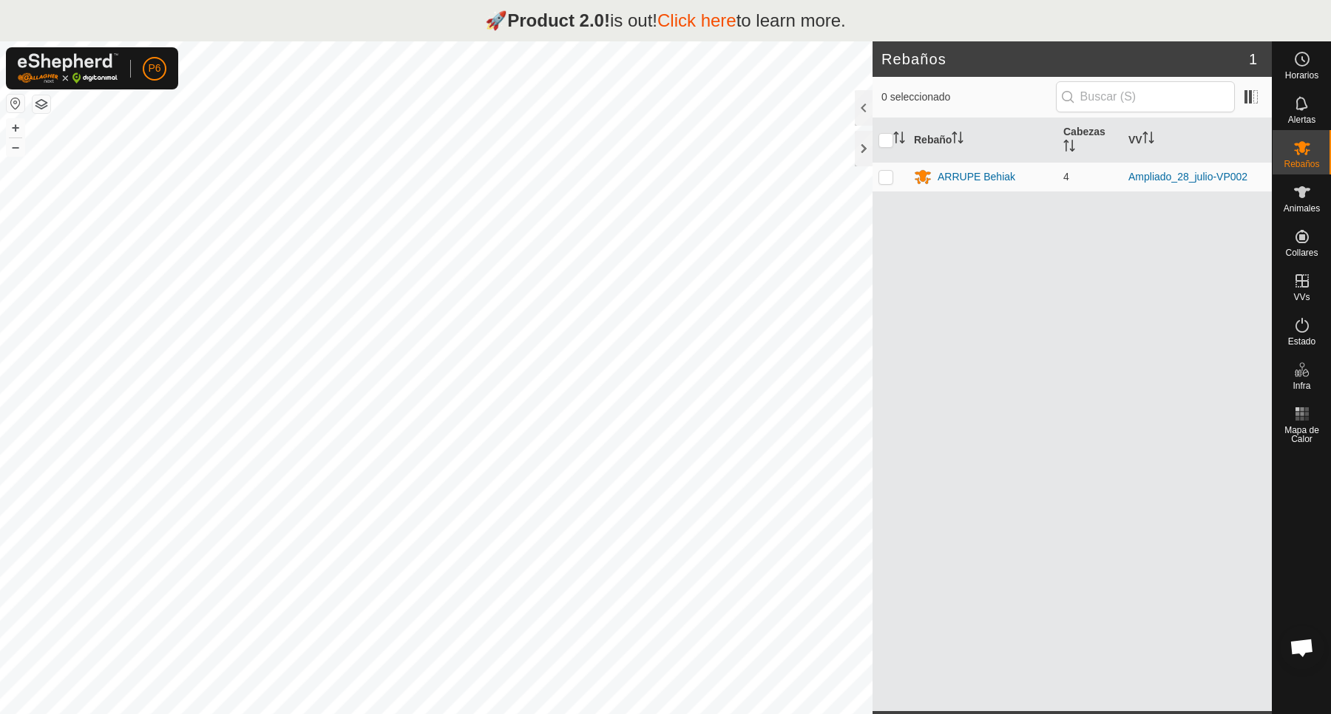
click at [34, 104] on button "button" at bounding box center [42, 104] width 18 height 18
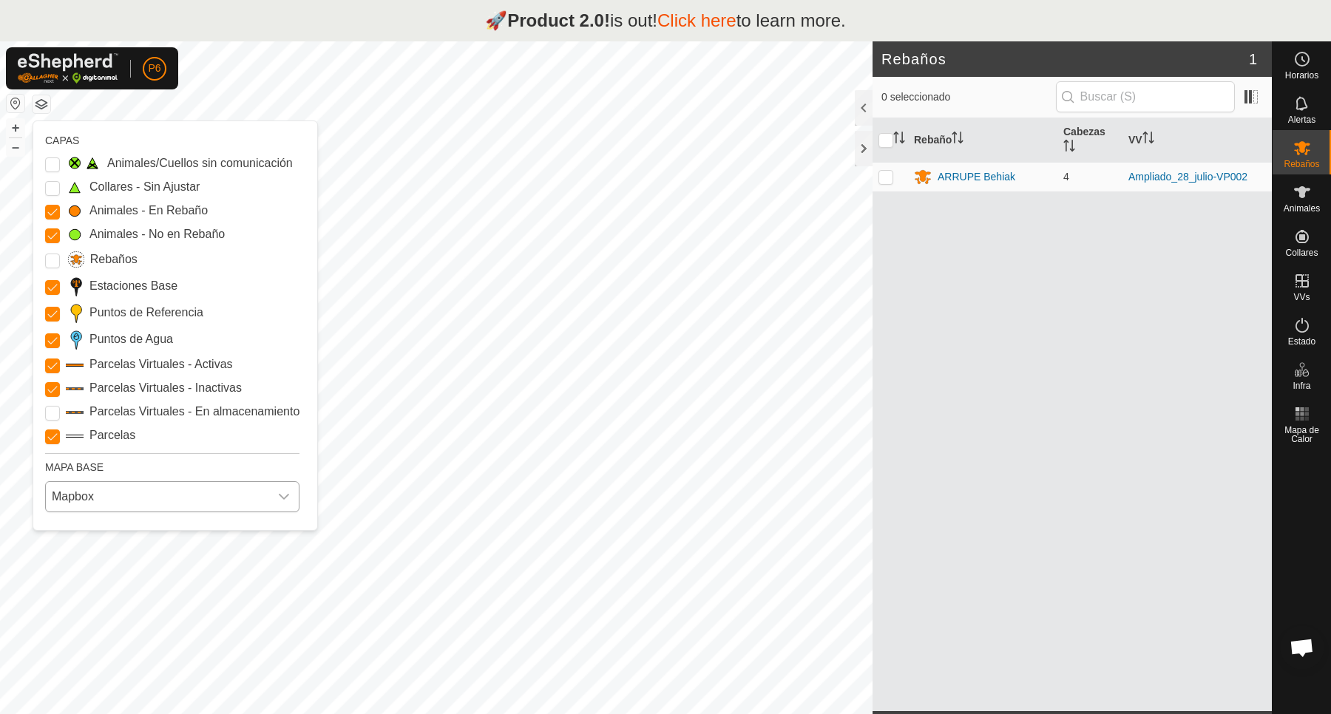
click at [282, 501] on icon "dropdown trigger" at bounding box center [284, 497] width 12 height 12
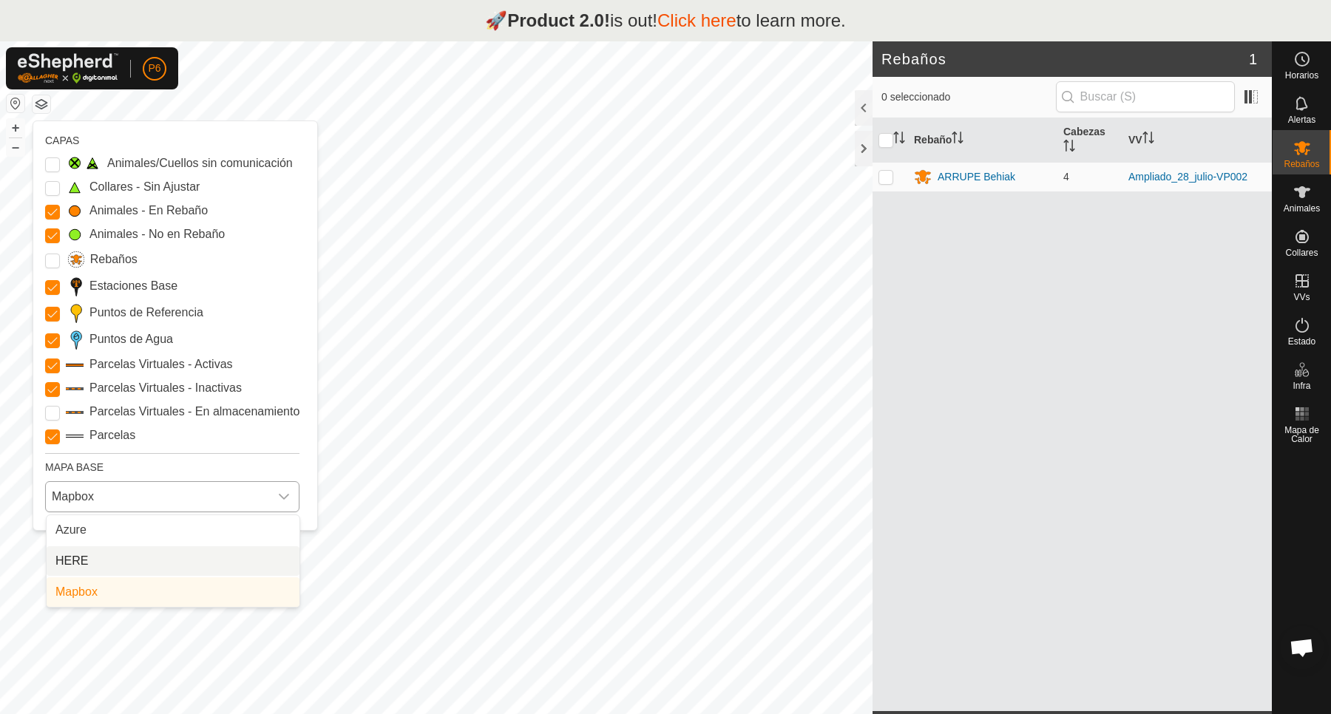
click at [209, 569] on li "HERE" at bounding box center [173, 561] width 253 height 30
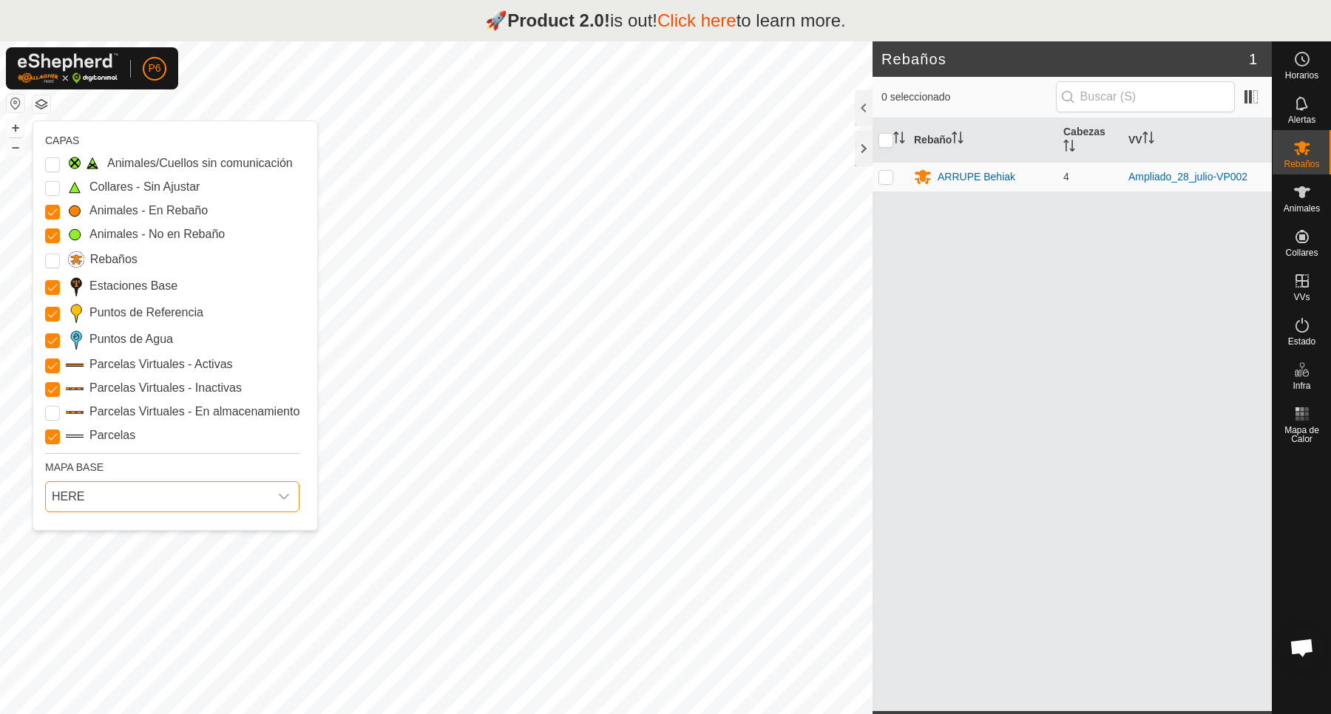
click at [286, 494] on icon "dropdown trigger" at bounding box center [284, 497] width 12 height 12
click at [172, 529] on li "Azure" at bounding box center [173, 530] width 253 height 30
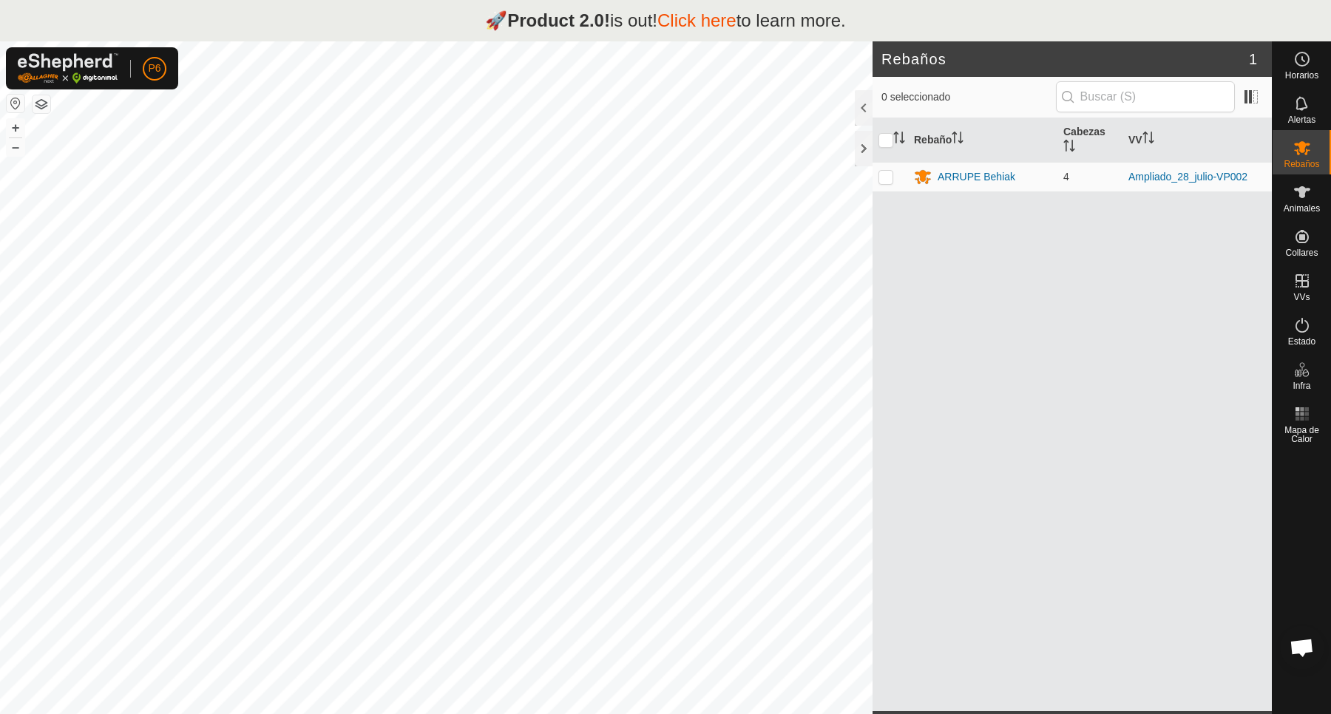
click at [46, 107] on button "button" at bounding box center [42, 104] width 18 height 18
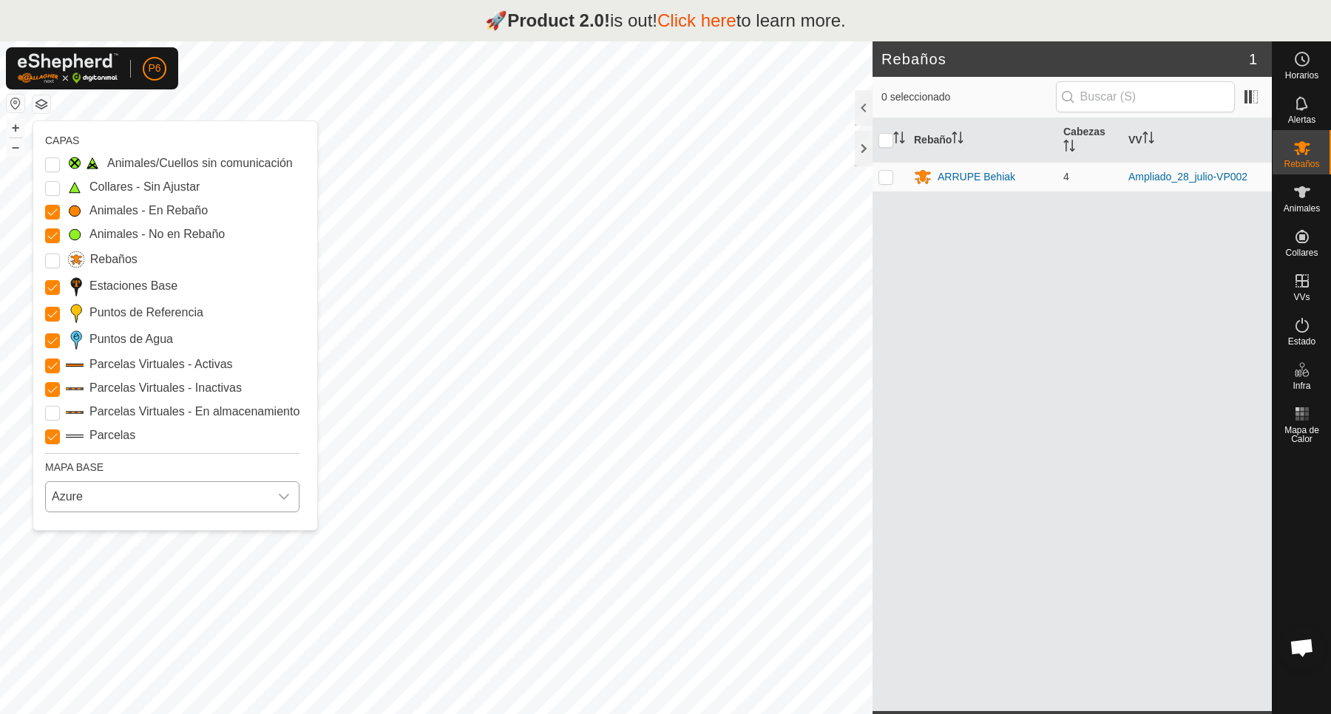
click at [294, 495] on div "dropdown trigger" at bounding box center [284, 497] width 30 height 30
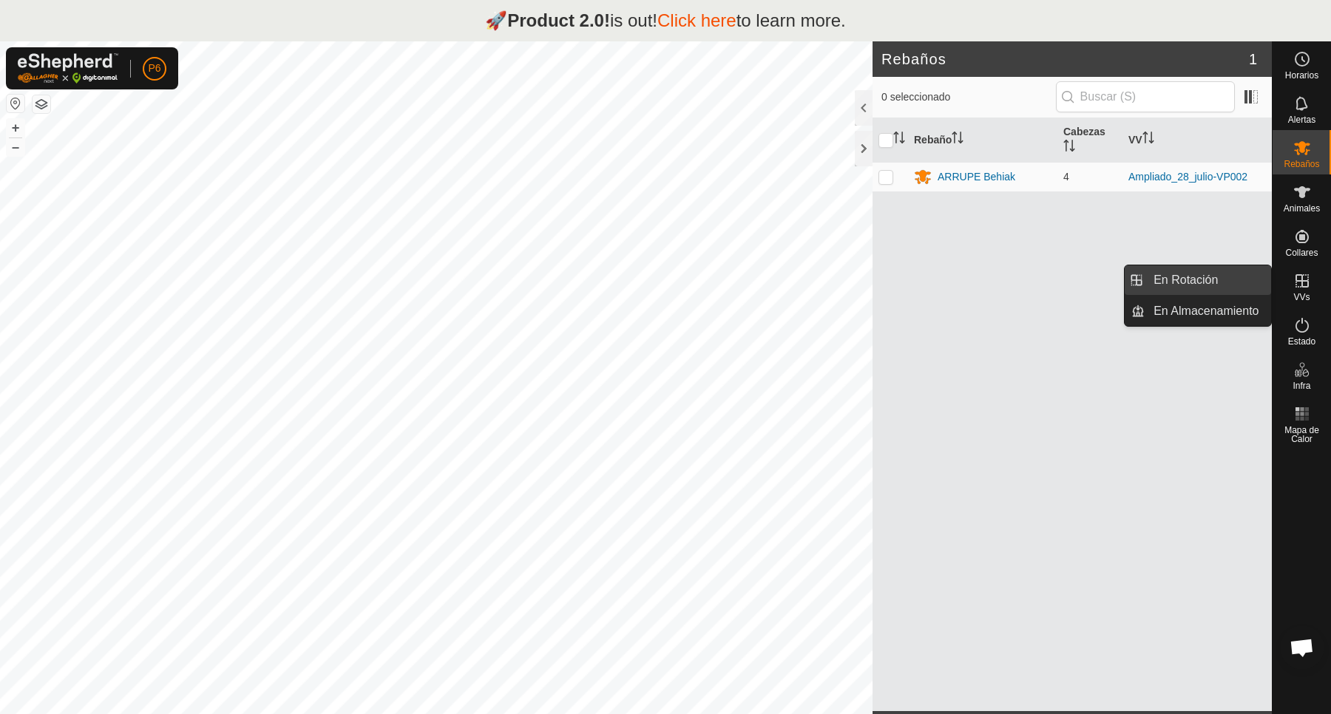
click at [1196, 275] on link "En Rotación" at bounding box center [1208, 280] width 126 height 30
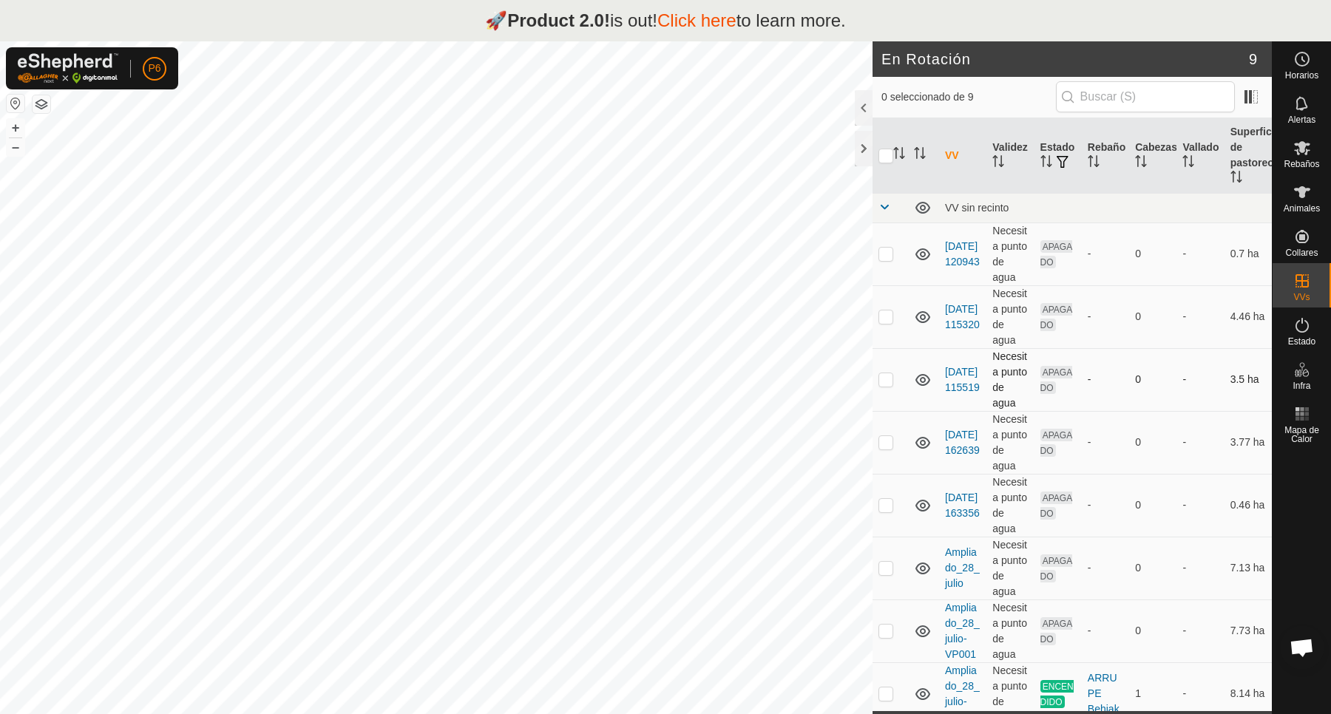
click at [887, 385] on p-checkbox at bounding box center [885, 379] width 15 height 12
click at [927, 389] on icon at bounding box center [923, 380] width 18 height 18
click at [926, 389] on icon at bounding box center [923, 380] width 18 height 18
click at [926, 385] on icon at bounding box center [922, 382] width 15 height 6
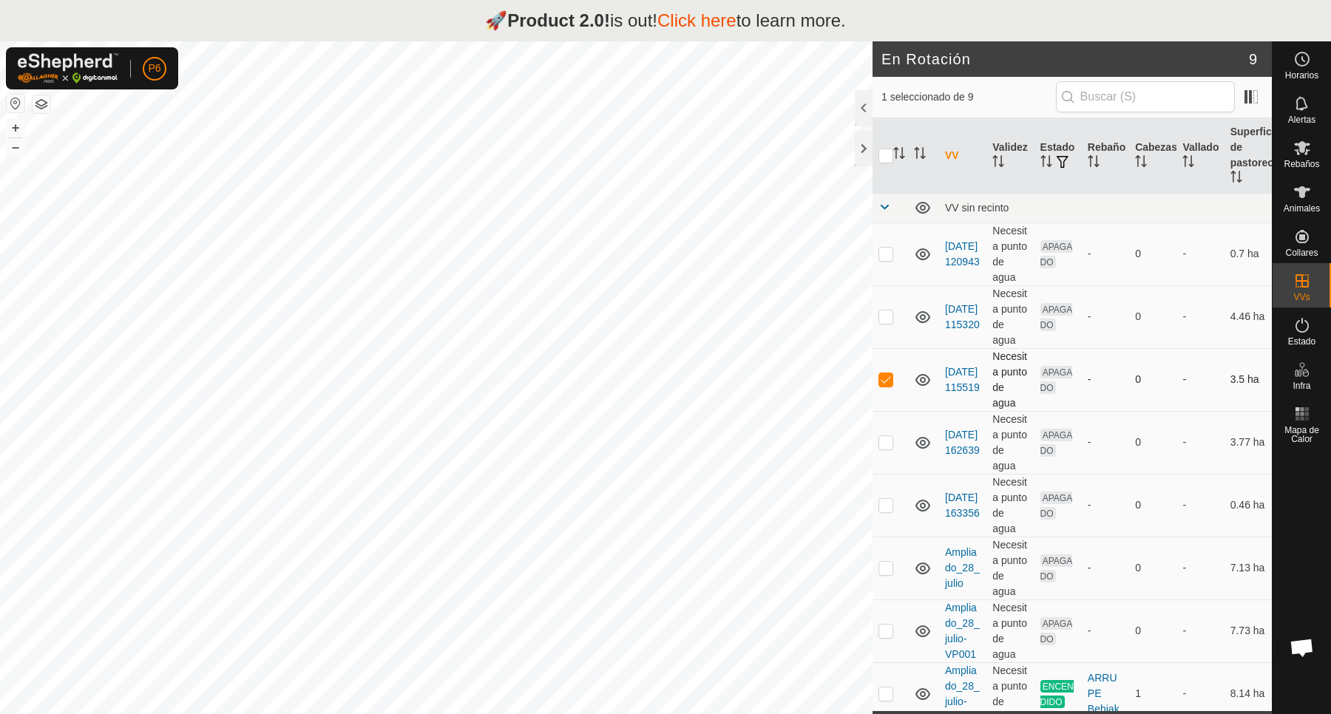
click at [886, 385] on p-checkbox at bounding box center [885, 379] width 15 height 12
checkbox input "false"
